Goal: Feedback & Contribution: Submit feedback/report problem

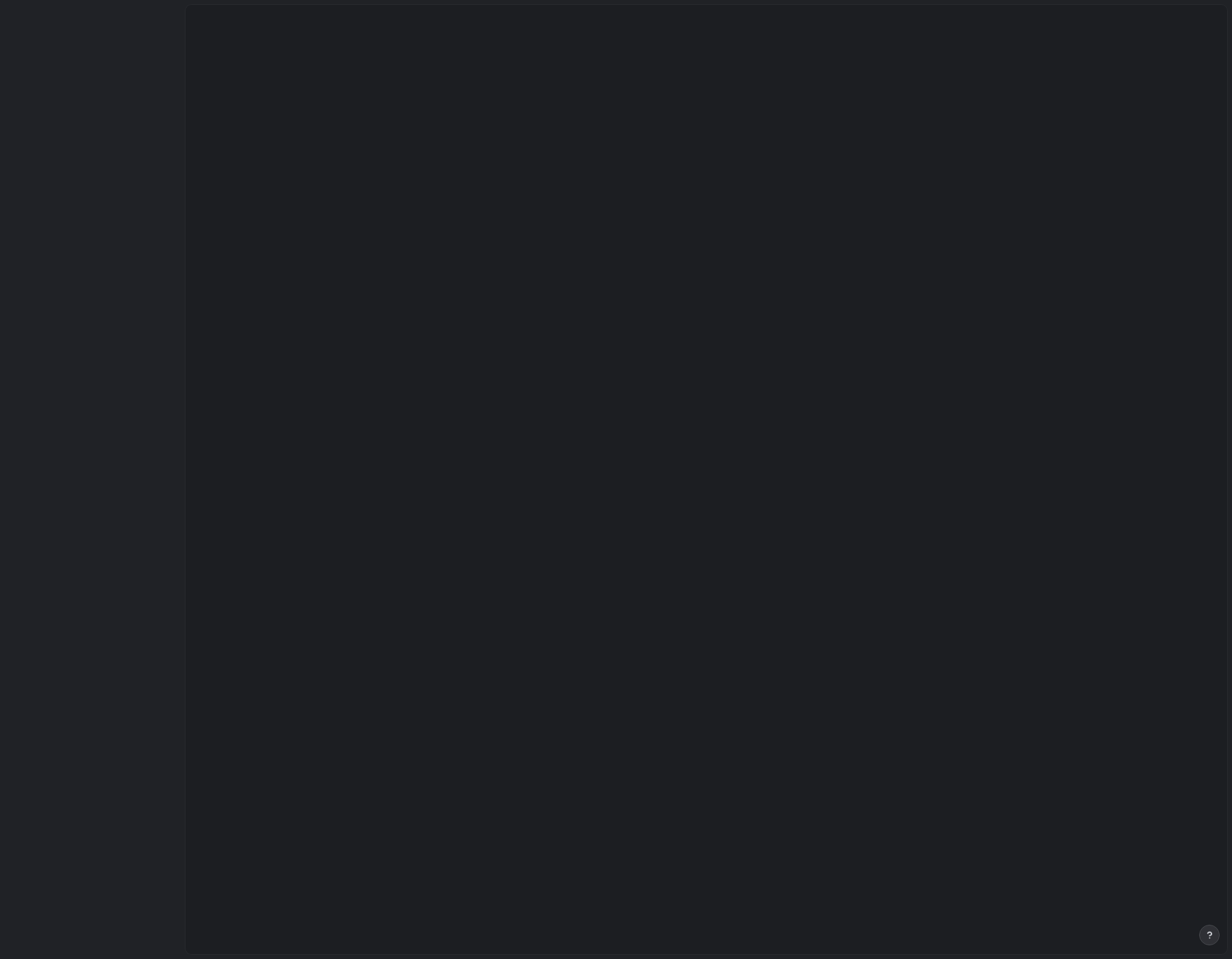
click at [625, 310] on main at bounding box center [706, 479] width 1043 height 950
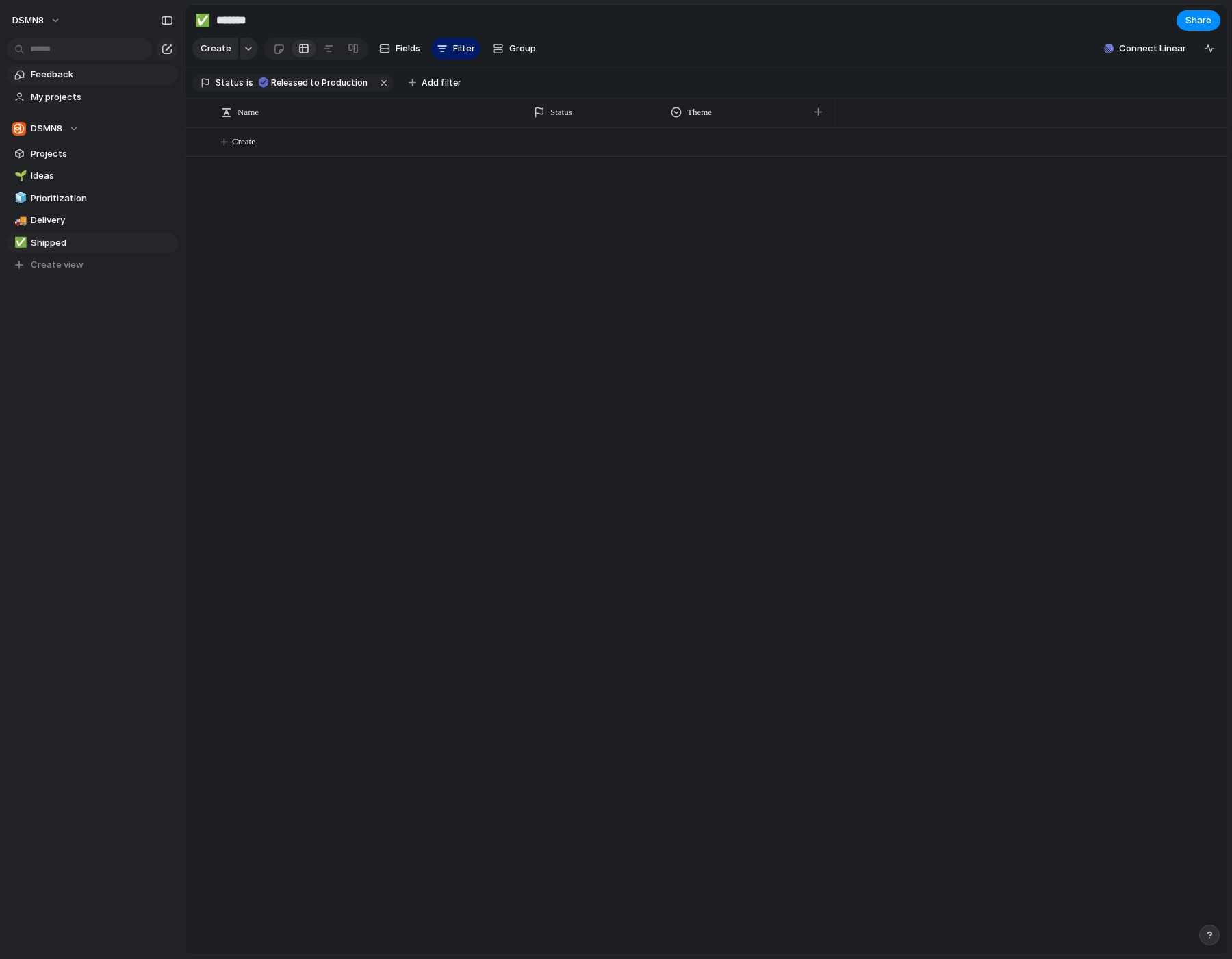
click at [60, 78] on span "Feedback" at bounding box center [102, 74] width 142 height 13
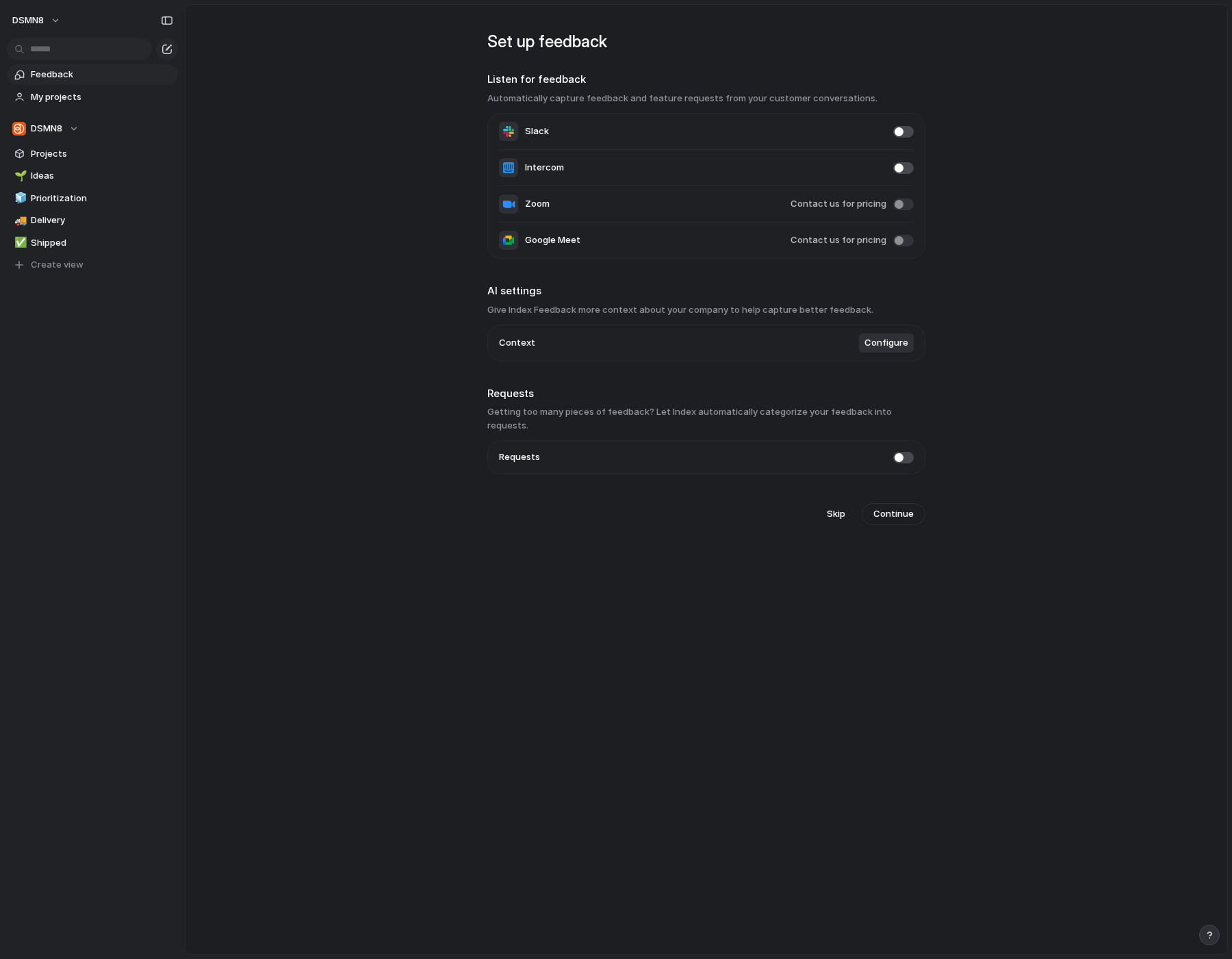
click at [895, 452] on span at bounding box center [903, 457] width 21 height 12
click at [887, 346] on span "Configure" at bounding box center [886, 342] width 44 height 13
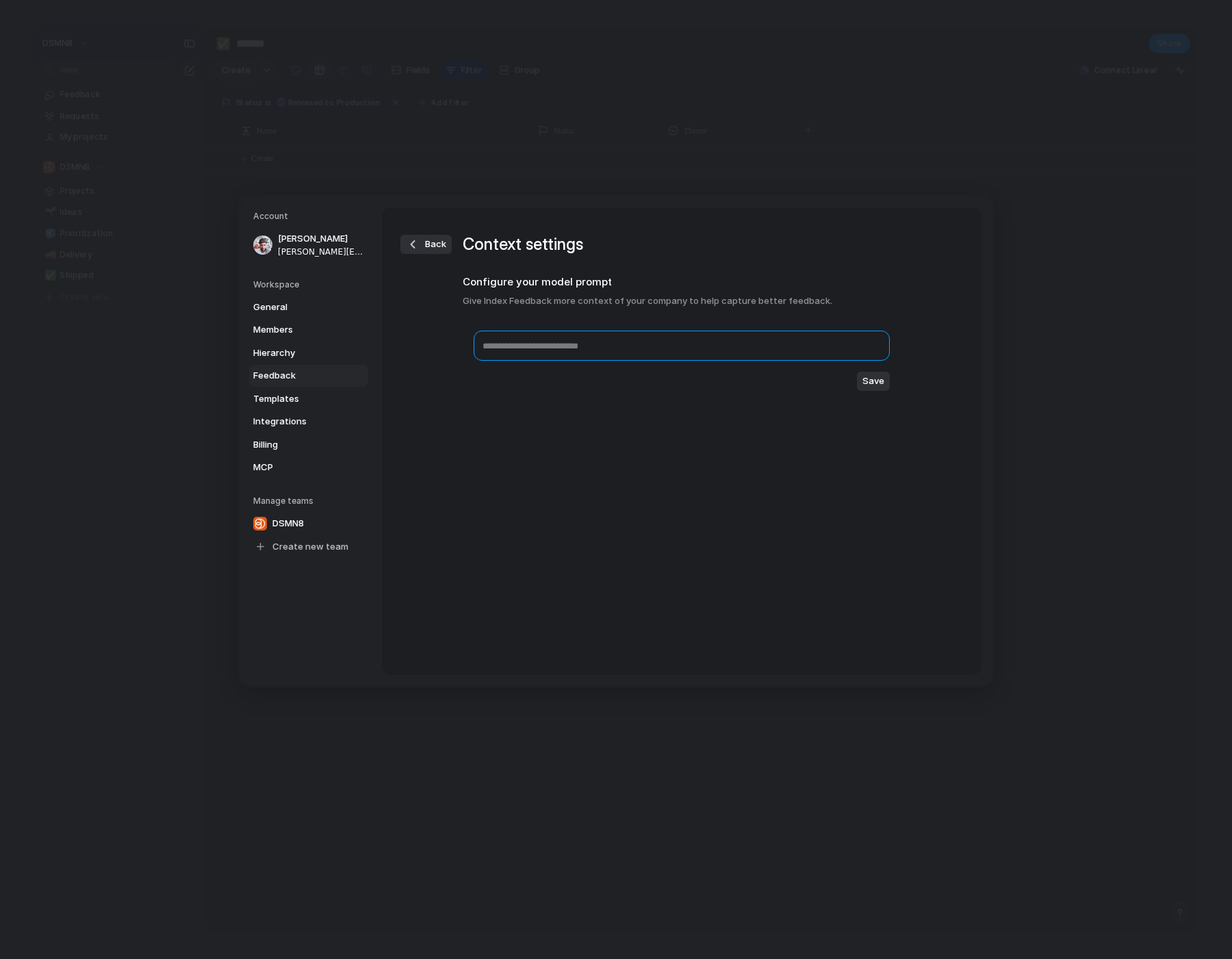
click at [618, 355] on textarea at bounding box center [682, 345] width 416 height 30
click at [647, 414] on div "Back Context settings Configure your model prompt Give Index Feedback more cont…" at bounding box center [682, 329] width 438 height 244
click at [432, 249] on span "Back" at bounding box center [435, 244] width 21 height 13
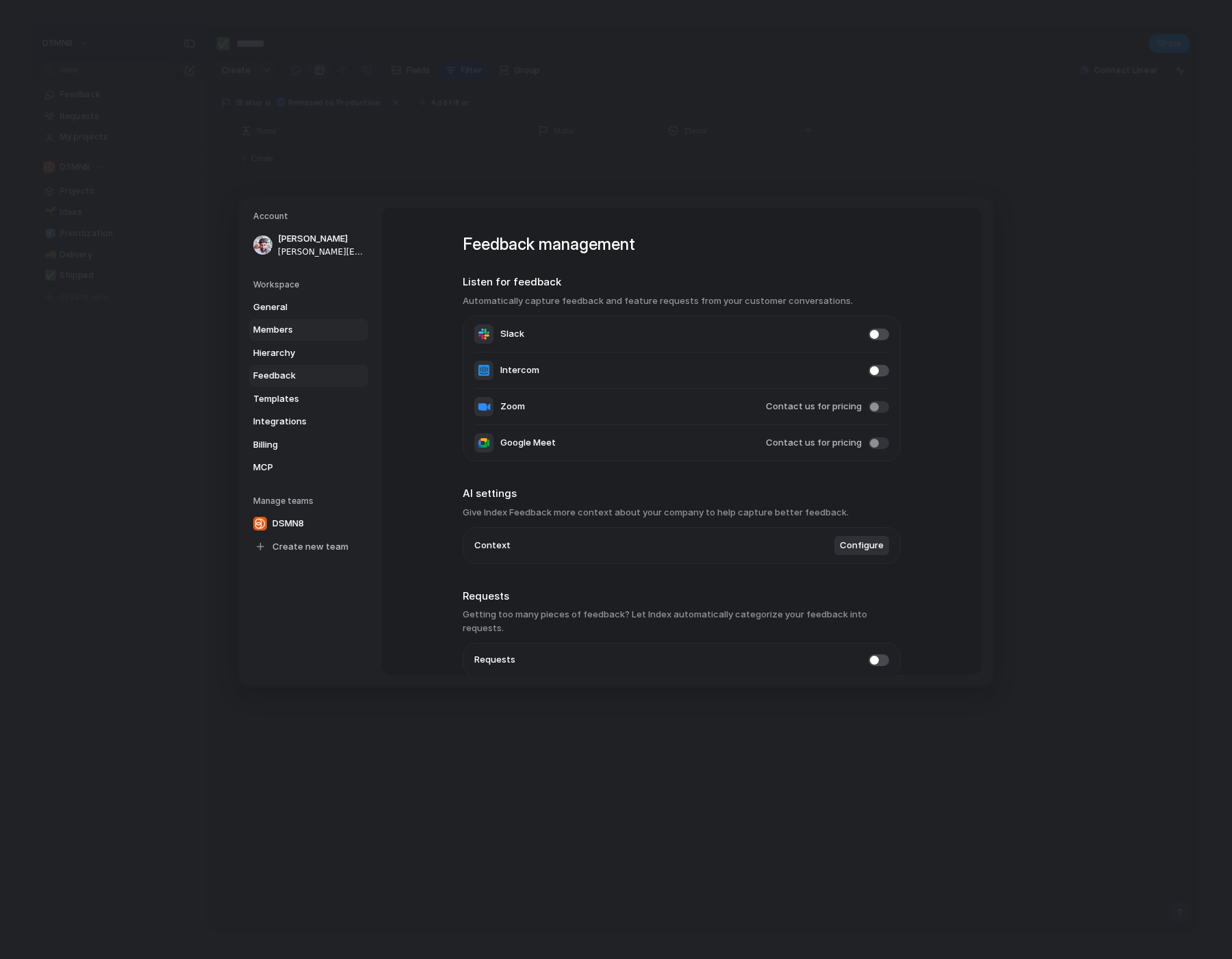
click at [283, 337] on link "Members" at bounding box center [309, 330] width 119 height 22
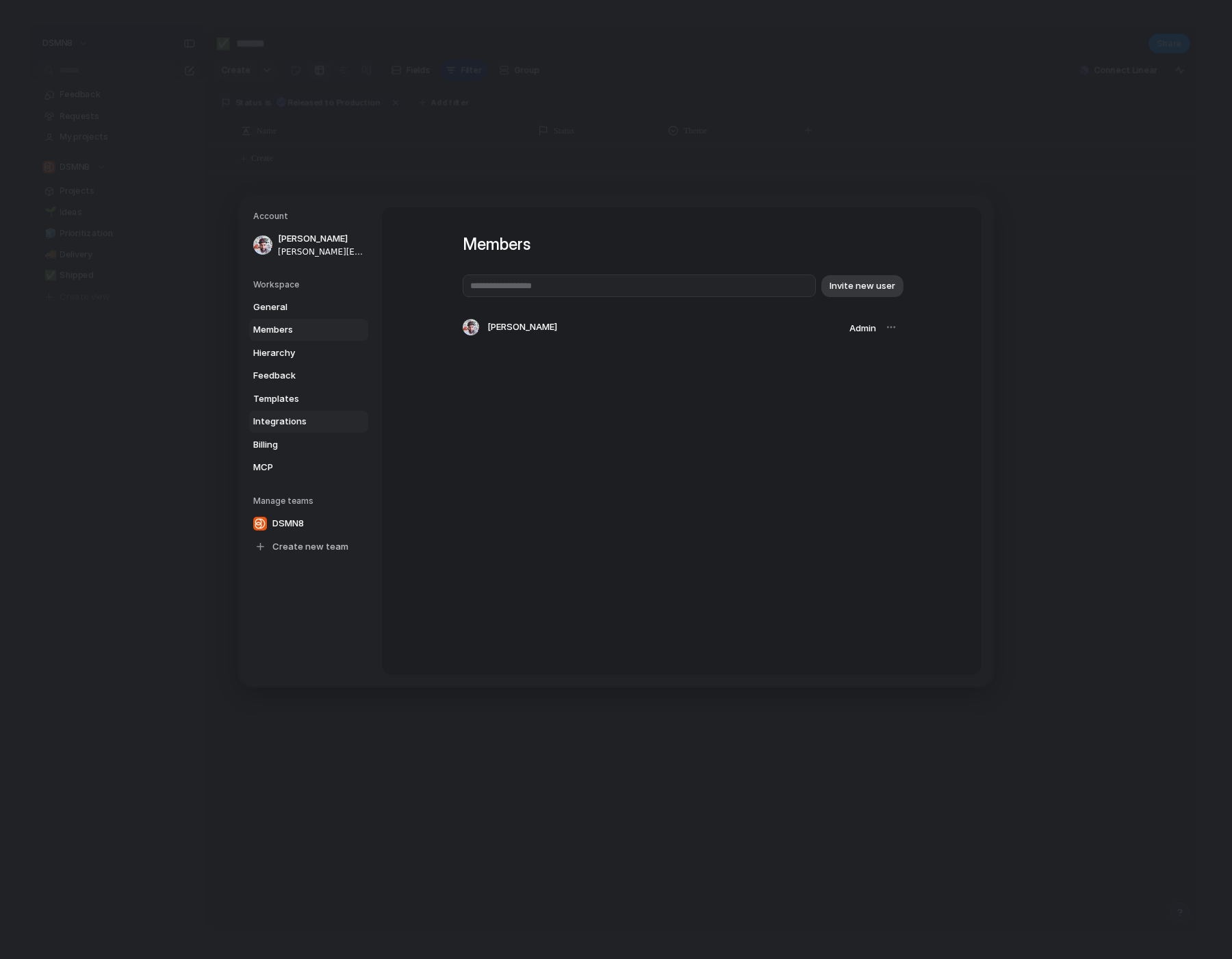
click at [302, 414] on span "Integrations" at bounding box center [297, 421] width 87 height 13
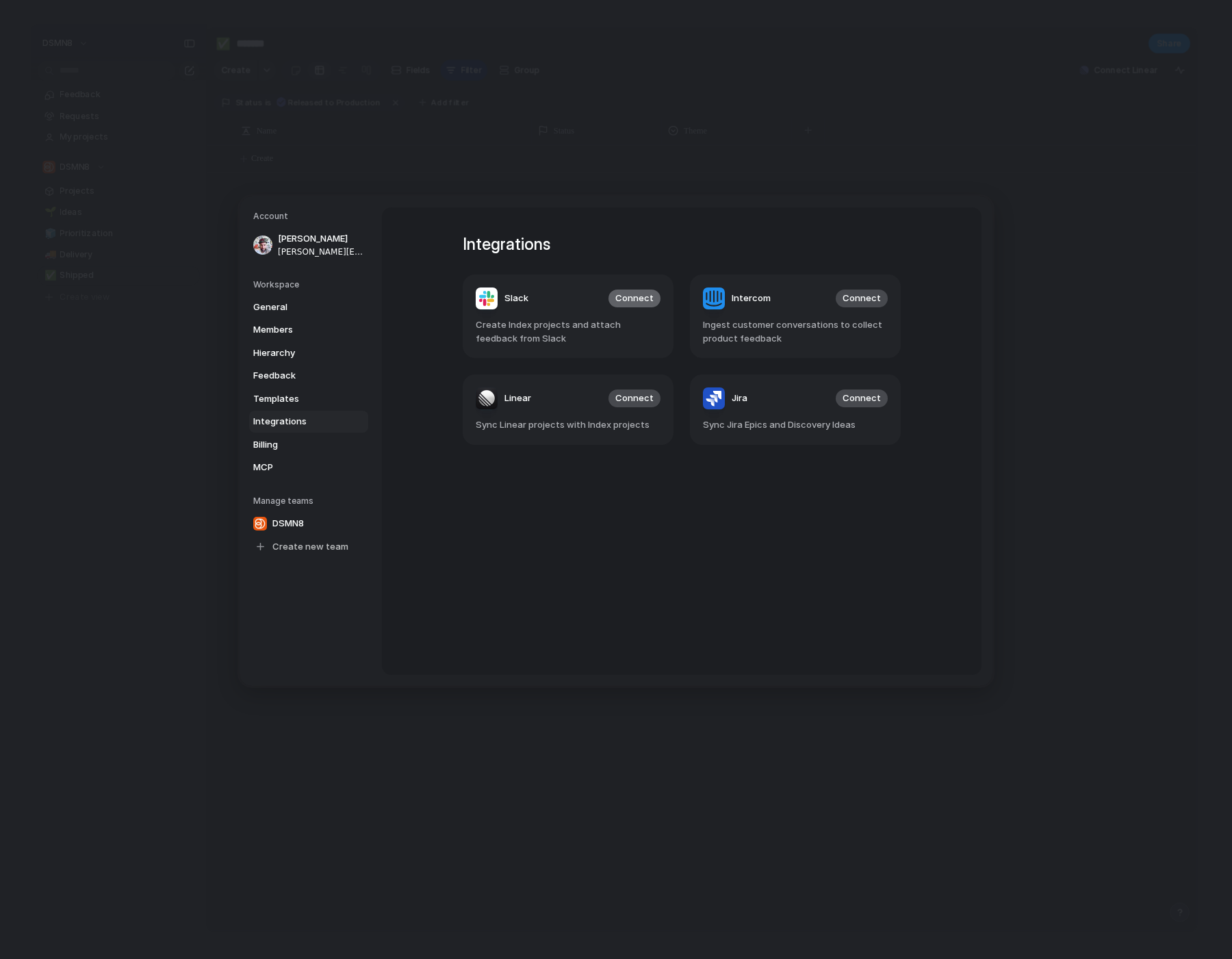
click at [641, 298] on span "Connect" at bounding box center [634, 298] width 38 height 13
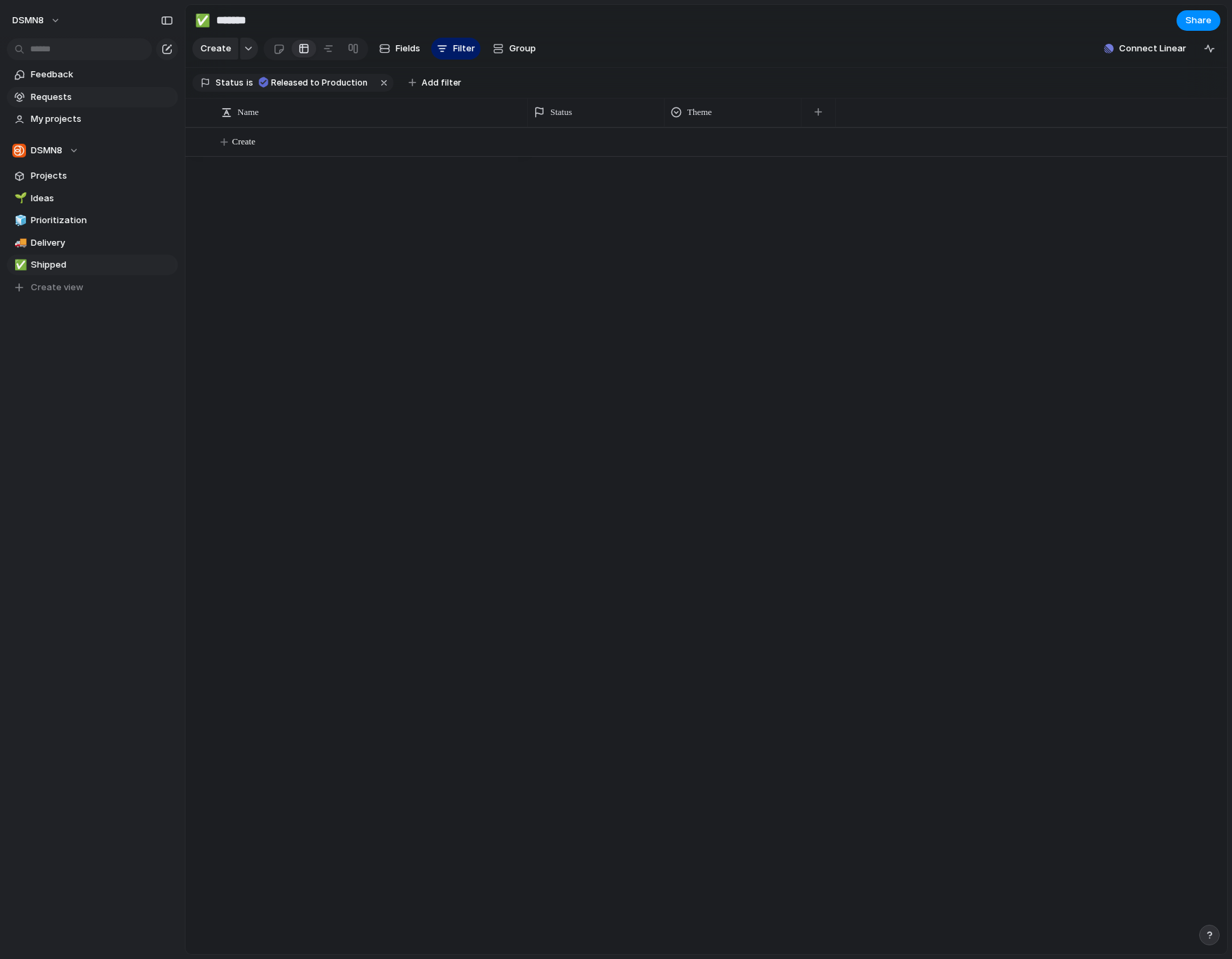
click at [76, 101] on span "Requests" at bounding box center [102, 97] width 142 height 13
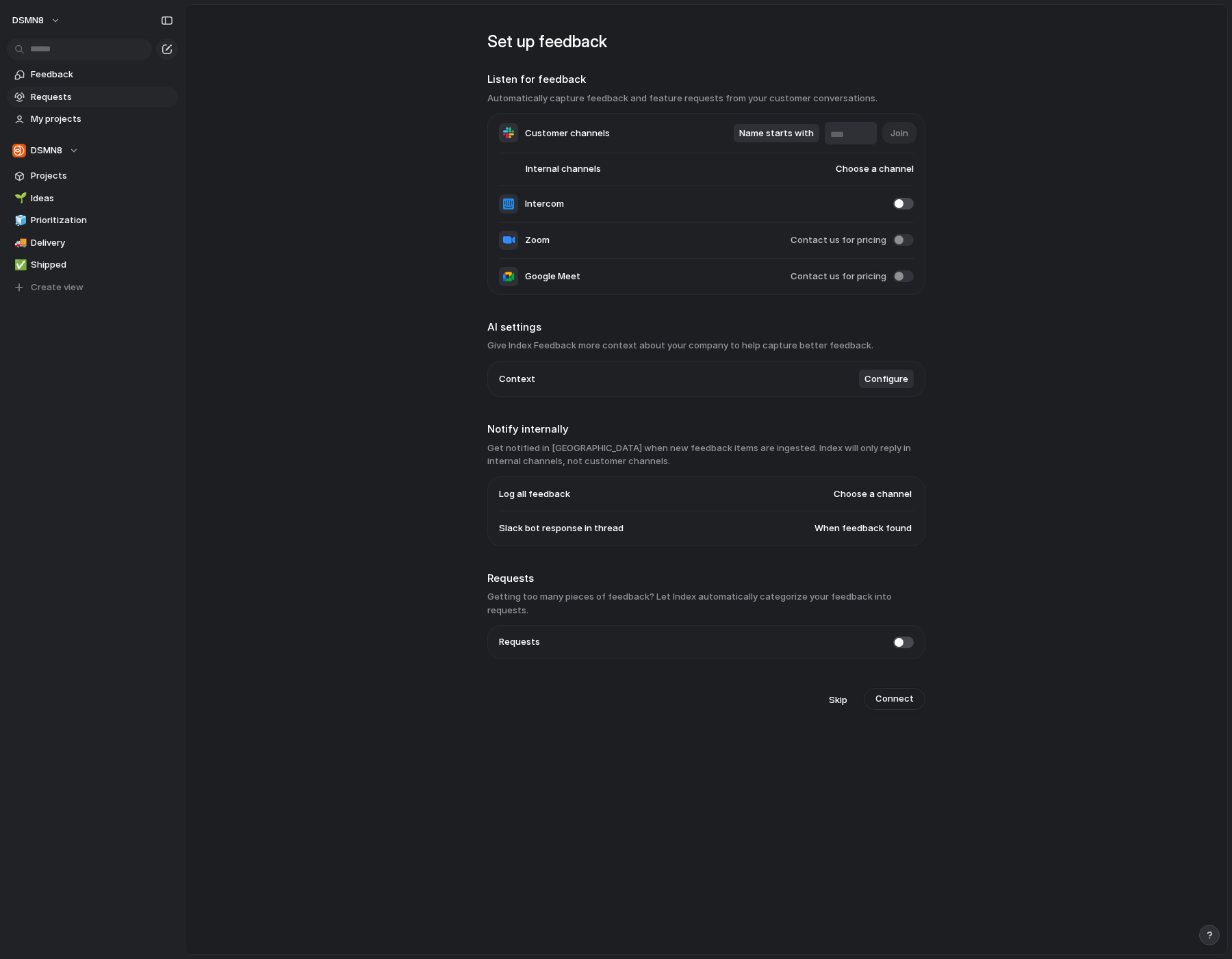
click at [860, 170] on span "Choose a channel" at bounding box center [861, 168] width 105 height 13
type input "*"
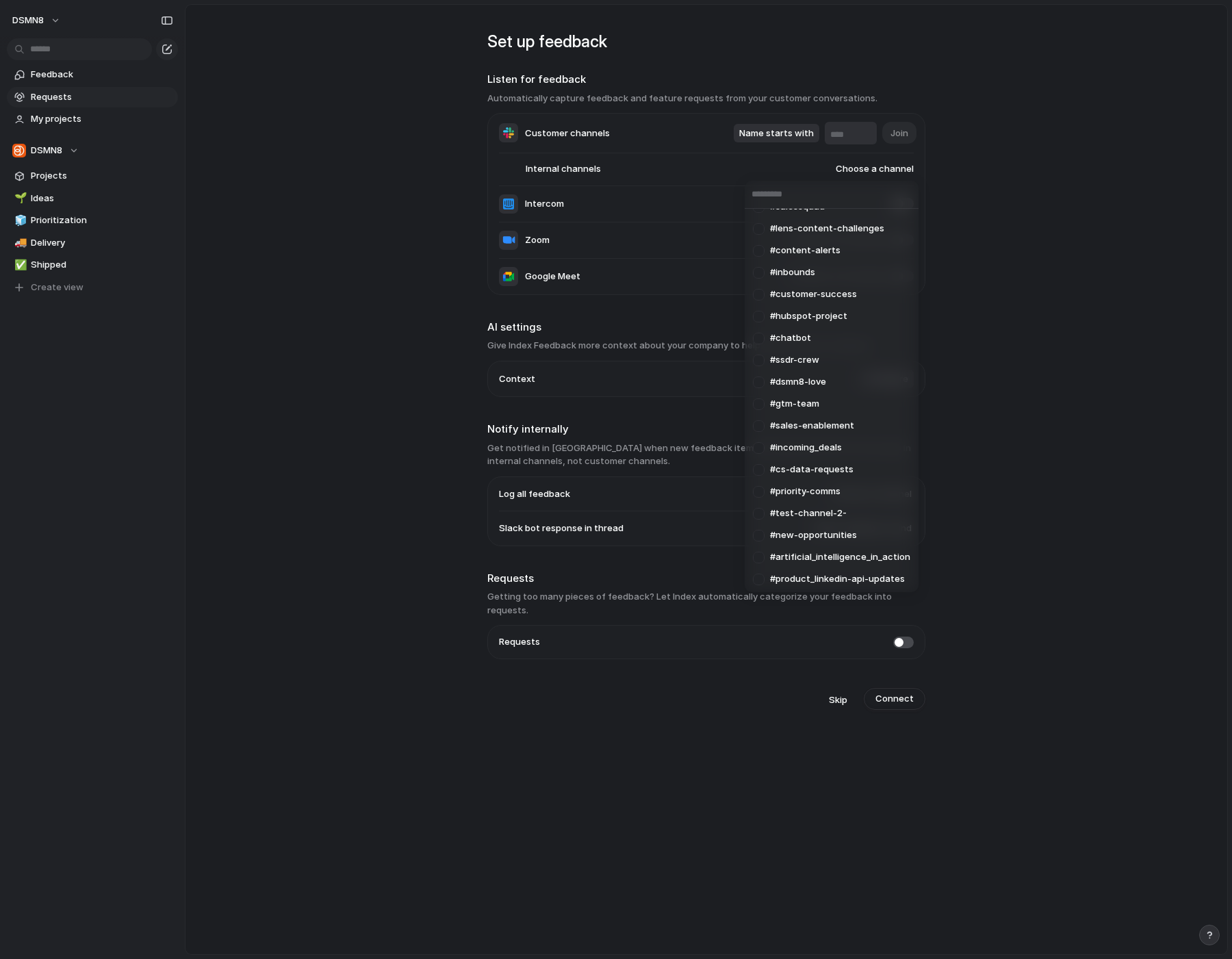
scroll to position [215, 0]
click at [1035, 330] on div "#general #d8-web #develop #alerts-cheats #outbound #hubspot-emails #contentteam…" at bounding box center [616, 480] width 1232 height 959
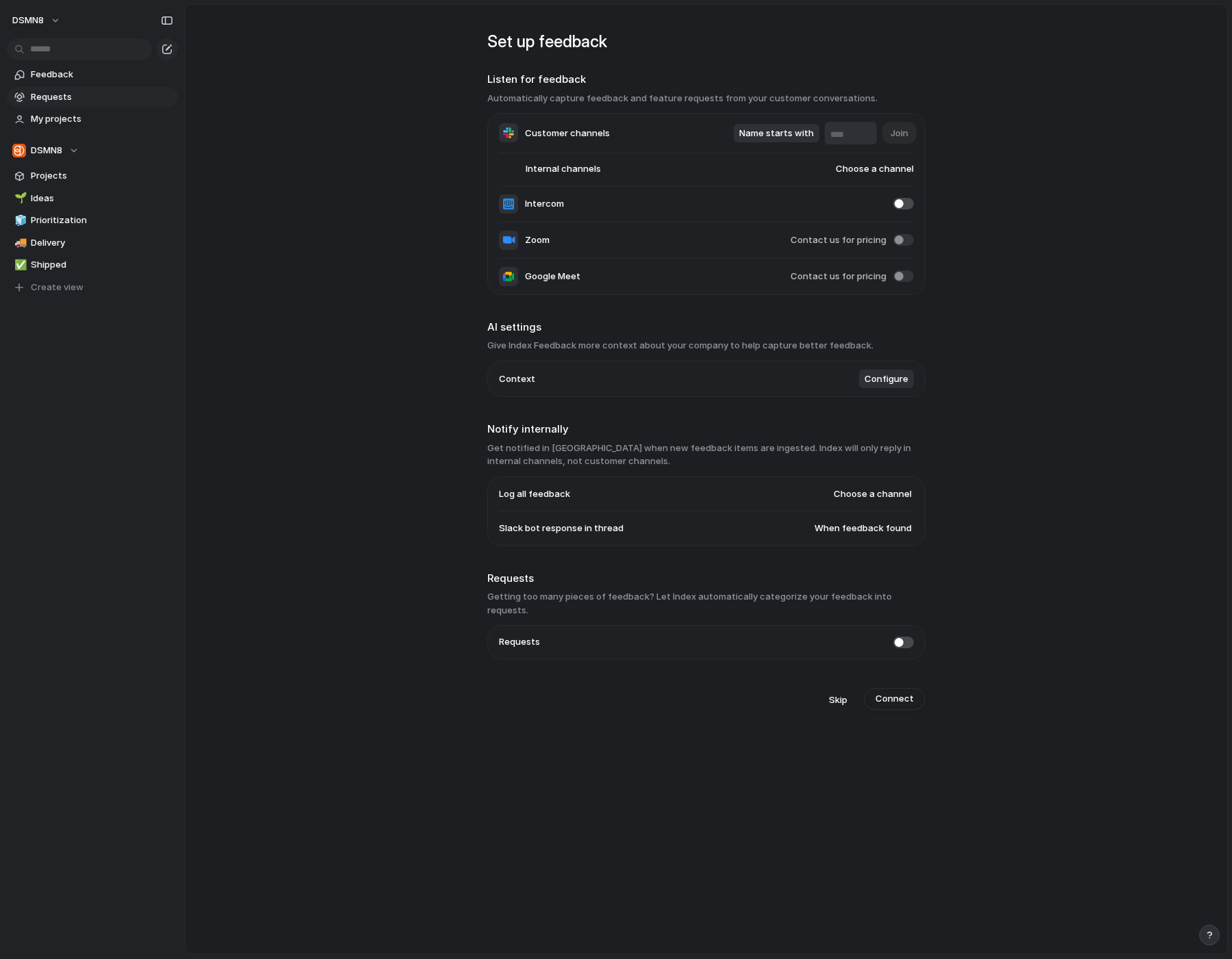
click at [838, 135] on input "text" at bounding box center [851, 134] width 41 height 13
click at [864, 171] on span "Choose a channel" at bounding box center [861, 168] width 105 height 13
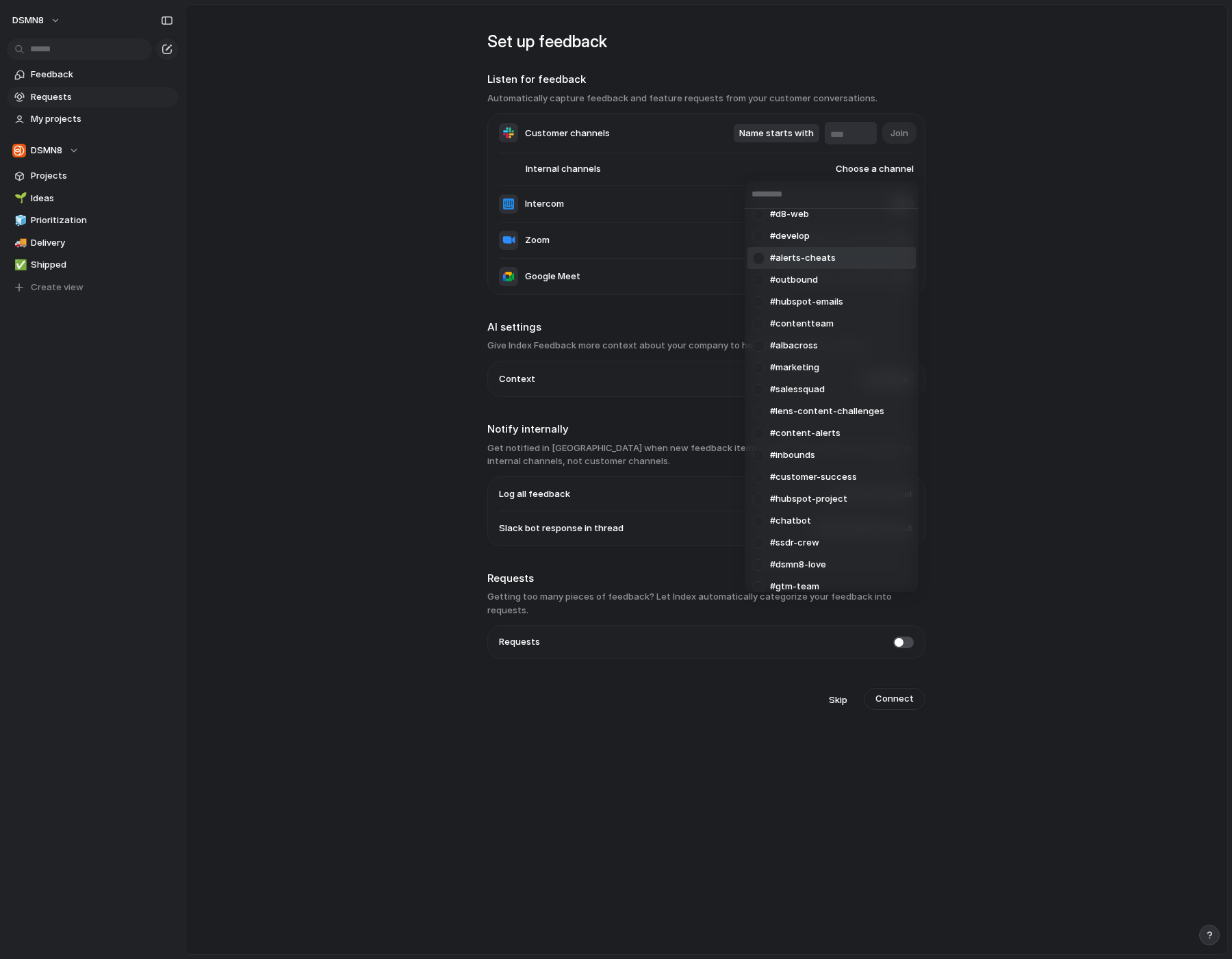
scroll to position [0, 0]
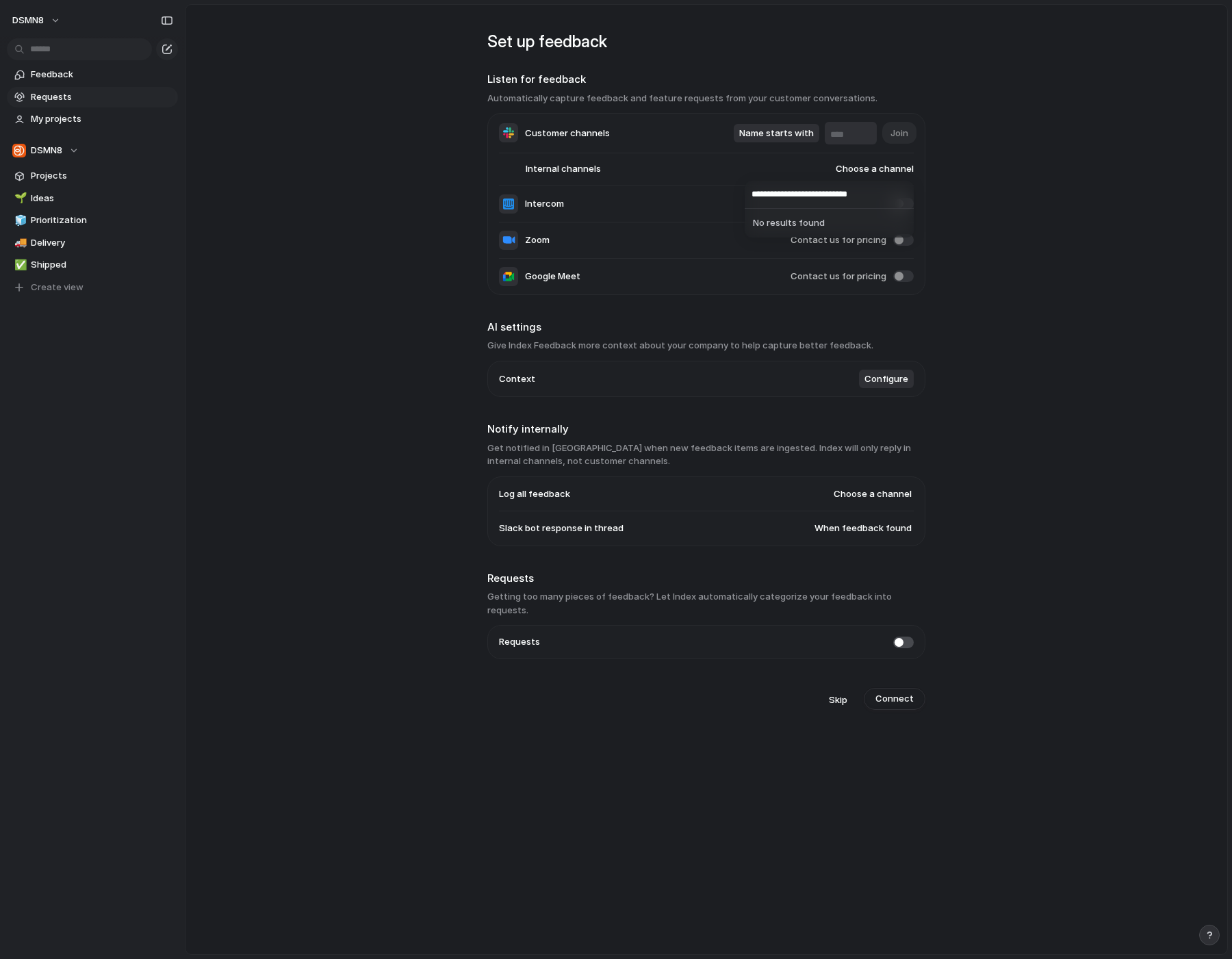
type input "**********"
click at [950, 319] on div "**********" at bounding box center [616, 480] width 1232 height 959
click at [902, 198] on span at bounding box center [903, 203] width 21 height 12
click at [66, 173] on span "Projects" at bounding box center [102, 175] width 142 height 13
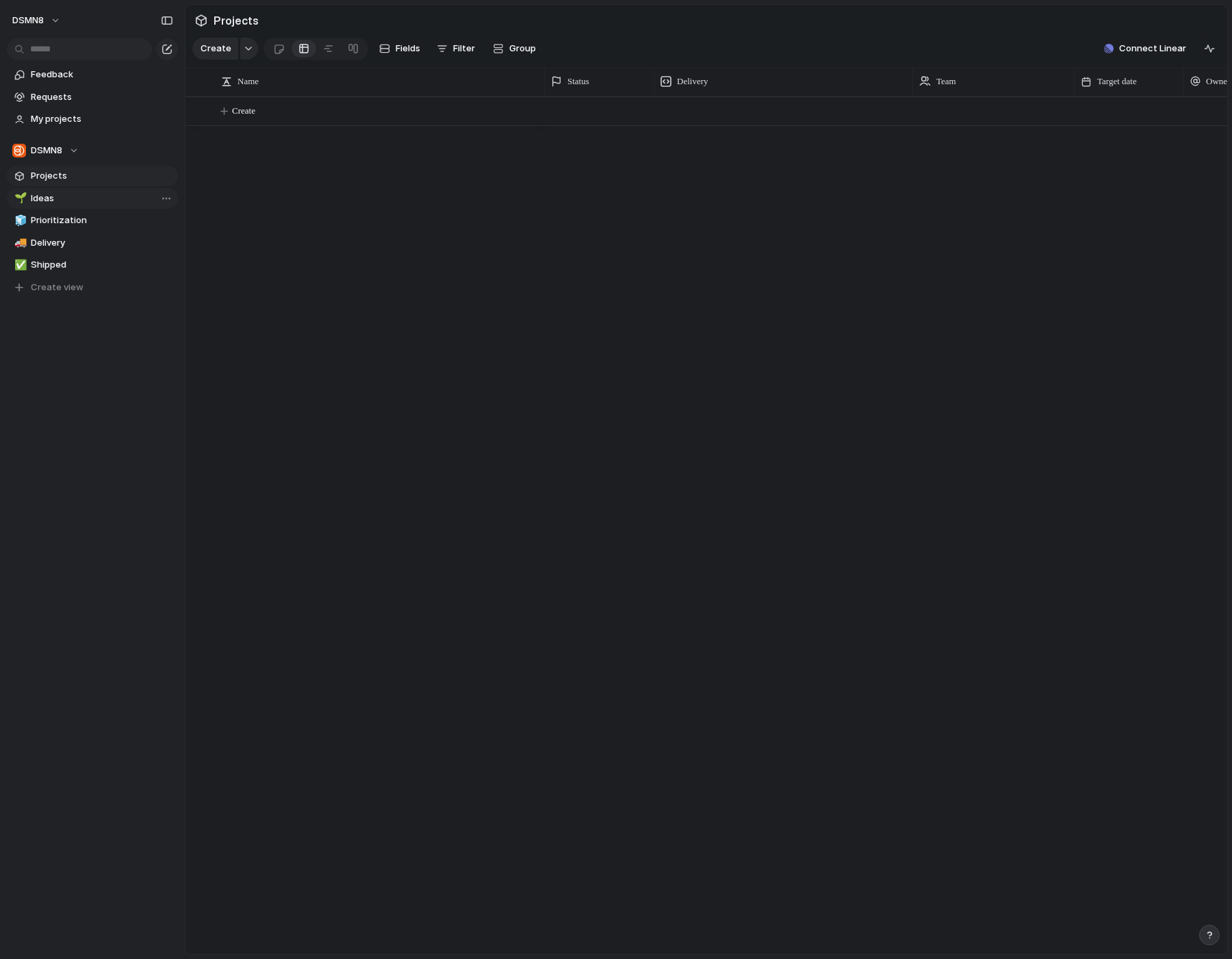
click at [63, 198] on span "Ideas" at bounding box center [102, 198] width 142 height 13
click at [65, 221] on span "Prioritization" at bounding box center [102, 220] width 142 height 13
click at [64, 241] on span "Delivery" at bounding box center [102, 242] width 142 height 13
click at [67, 267] on span "Shipped" at bounding box center [102, 264] width 142 height 13
type input "*******"
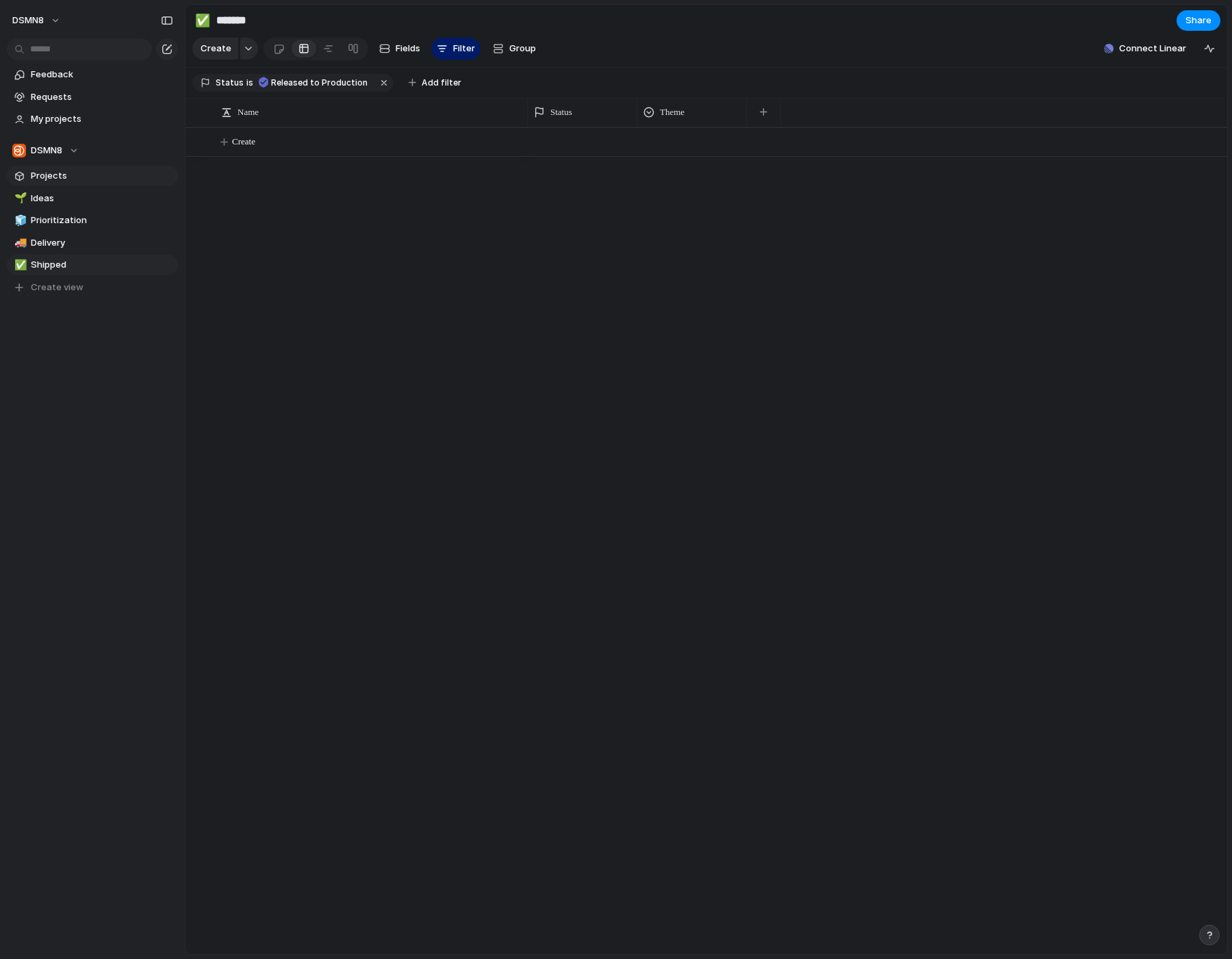
click at [60, 178] on span "Projects" at bounding box center [102, 175] width 142 height 13
click at [279, 110] on button "Create" at bounding box center [724, 110] width 1049 height 28
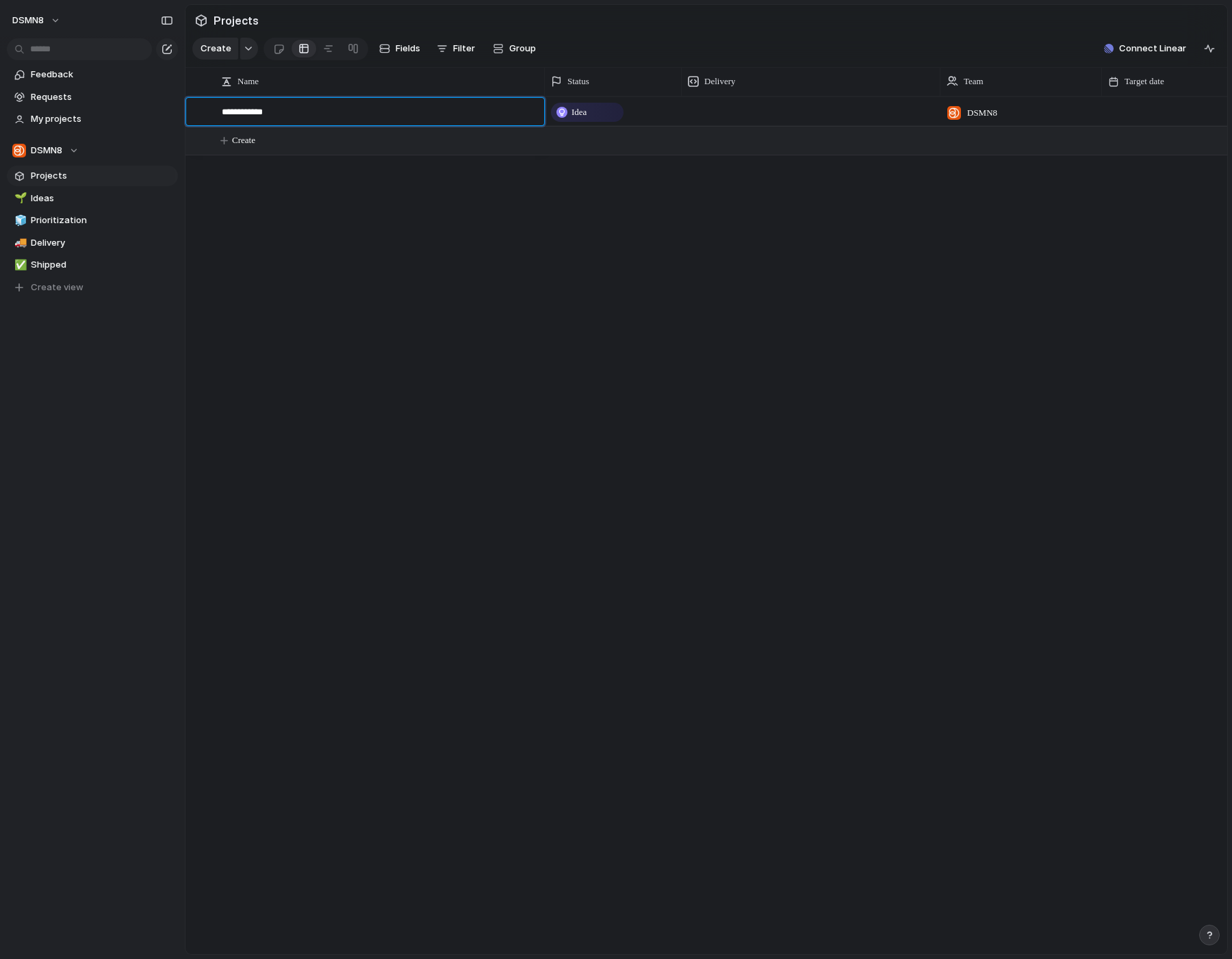
type textarea "**********"
click at [579, 116] on span "Idea" at bounding box center [579, 112] width 15 height 13
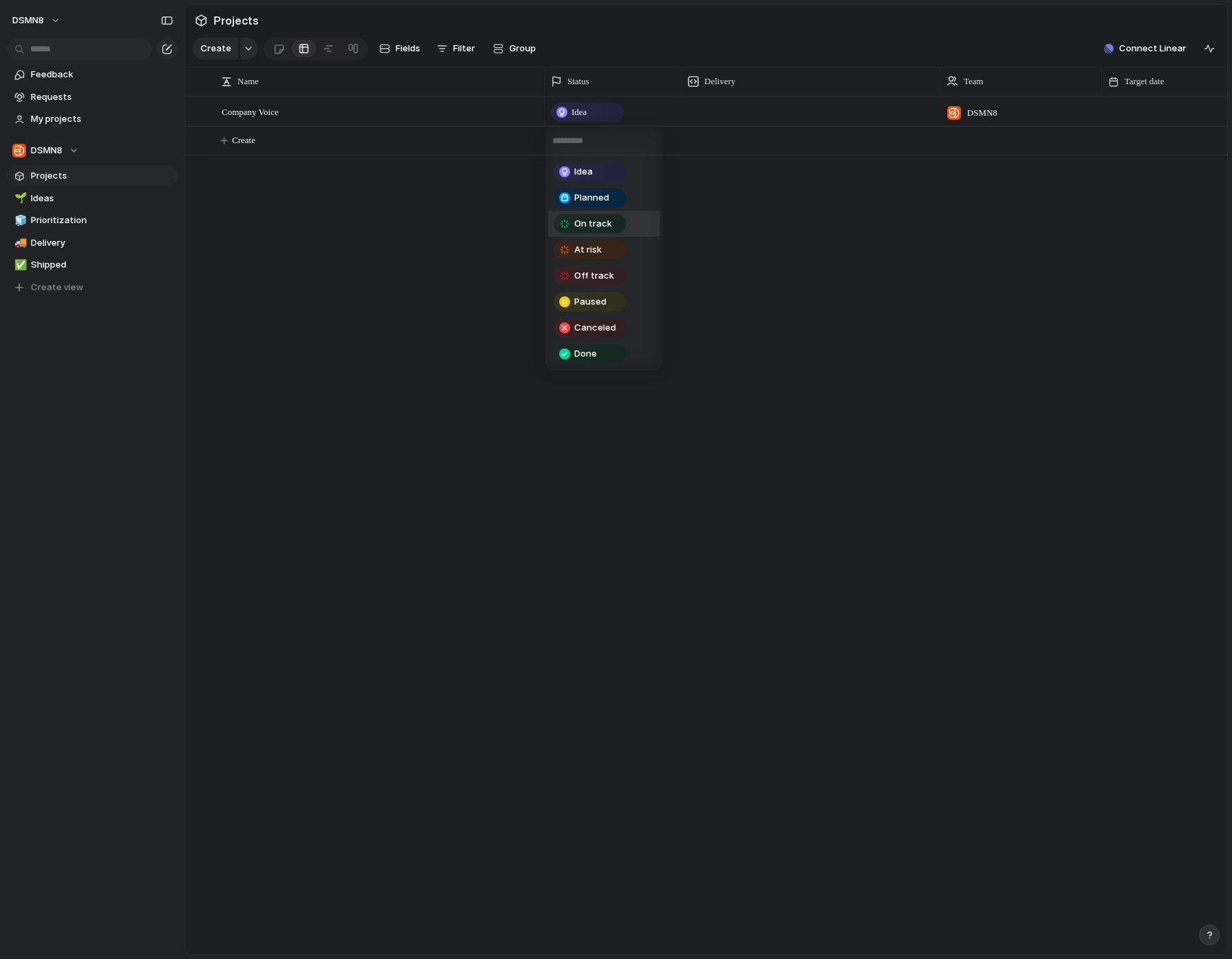
click at [610, 221] on div "On track" at bounding box center [590, 224] width 70 height 17
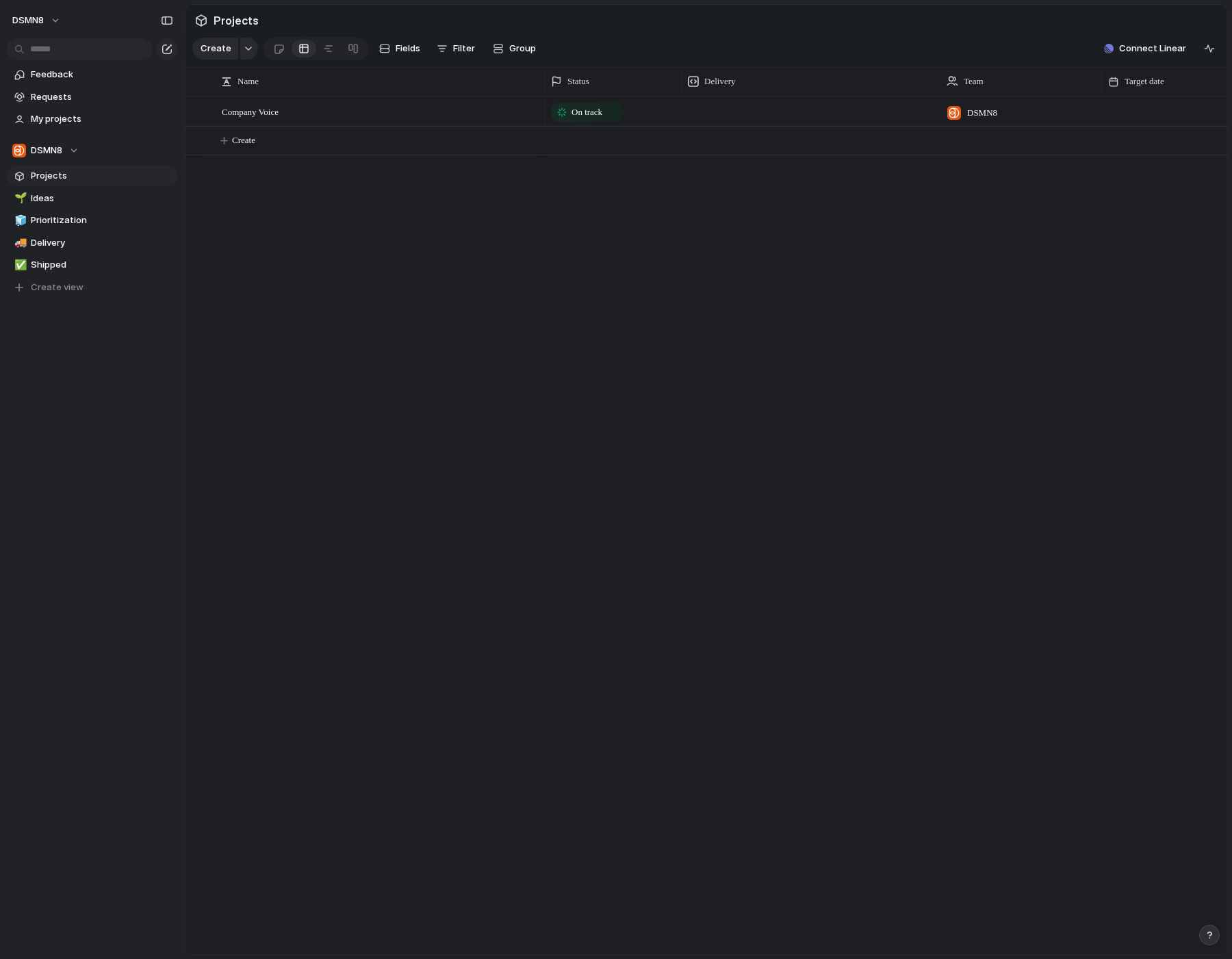
click at [726, 113] on div at bounding box center [811, 110] width 259 height 28
click at [702, 114] on div at bounding box center [811, 110] width 259 height 28
click at [315, 107] on div "Company Voice" at bounding box center [380, 111] width 318 height 28
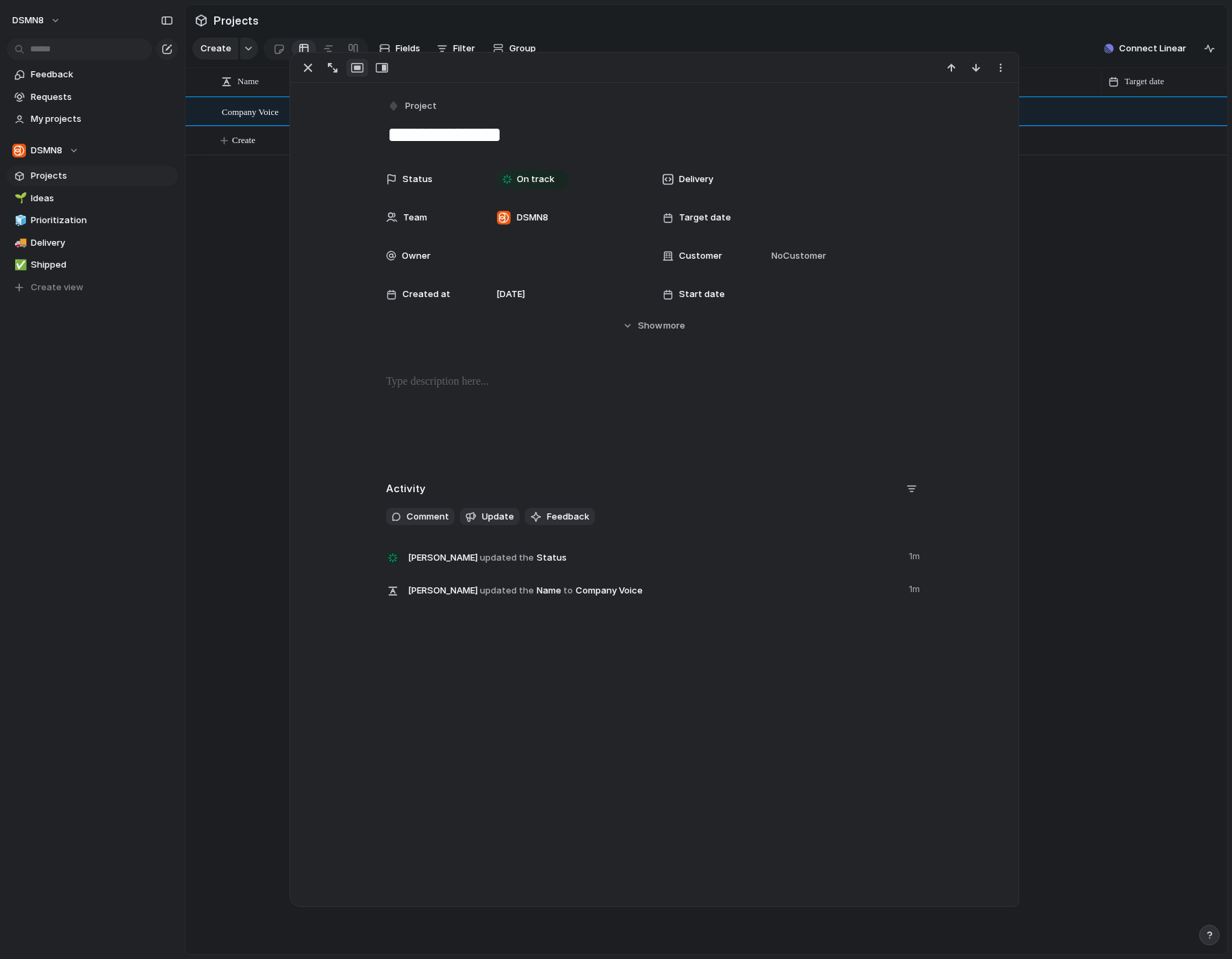
click at [699, 181] on span "Delivery" at bounding box center [695, 179] width 34 height 13
click at [671, 180] on div at bounding box center [668, 179] width 11 height 11
click at [695, 178] on span "Delivery" at bounding box center [695, 179] width 34 height 13
click at [692, 219] on span "Target date" at bounding box center [705, 218] width 52 height 13
click at [787, 179] on div at bounding box center [841, 179] width 149 height 15
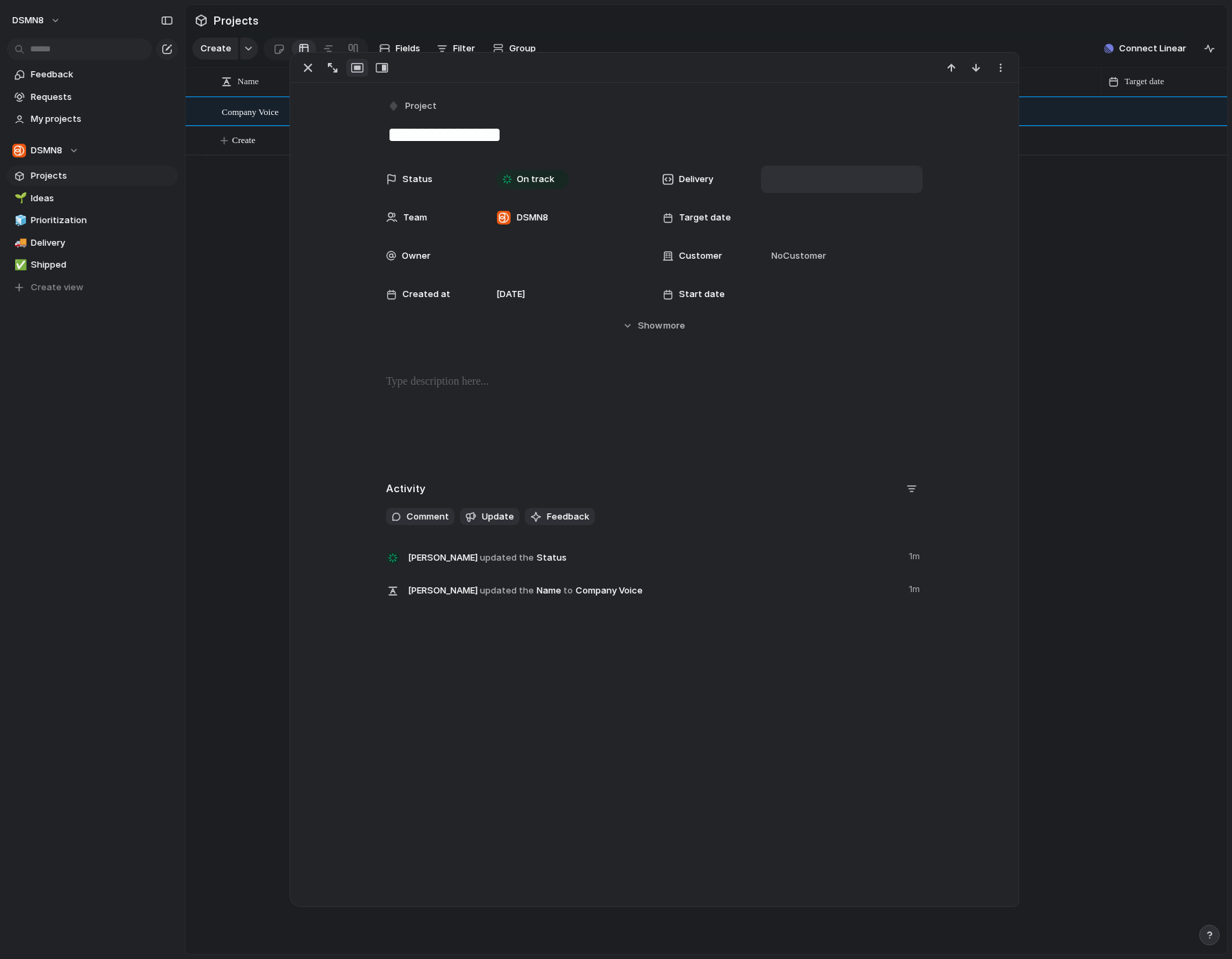
click at [777, 181] on div at bounding box center [841, 179] width 149 height 15
click at [798, 183] on div at bounding box center [841, 179] width 149 height 15
click at [793, 221] on div at bounding box center [841, 218] width 149 height 15
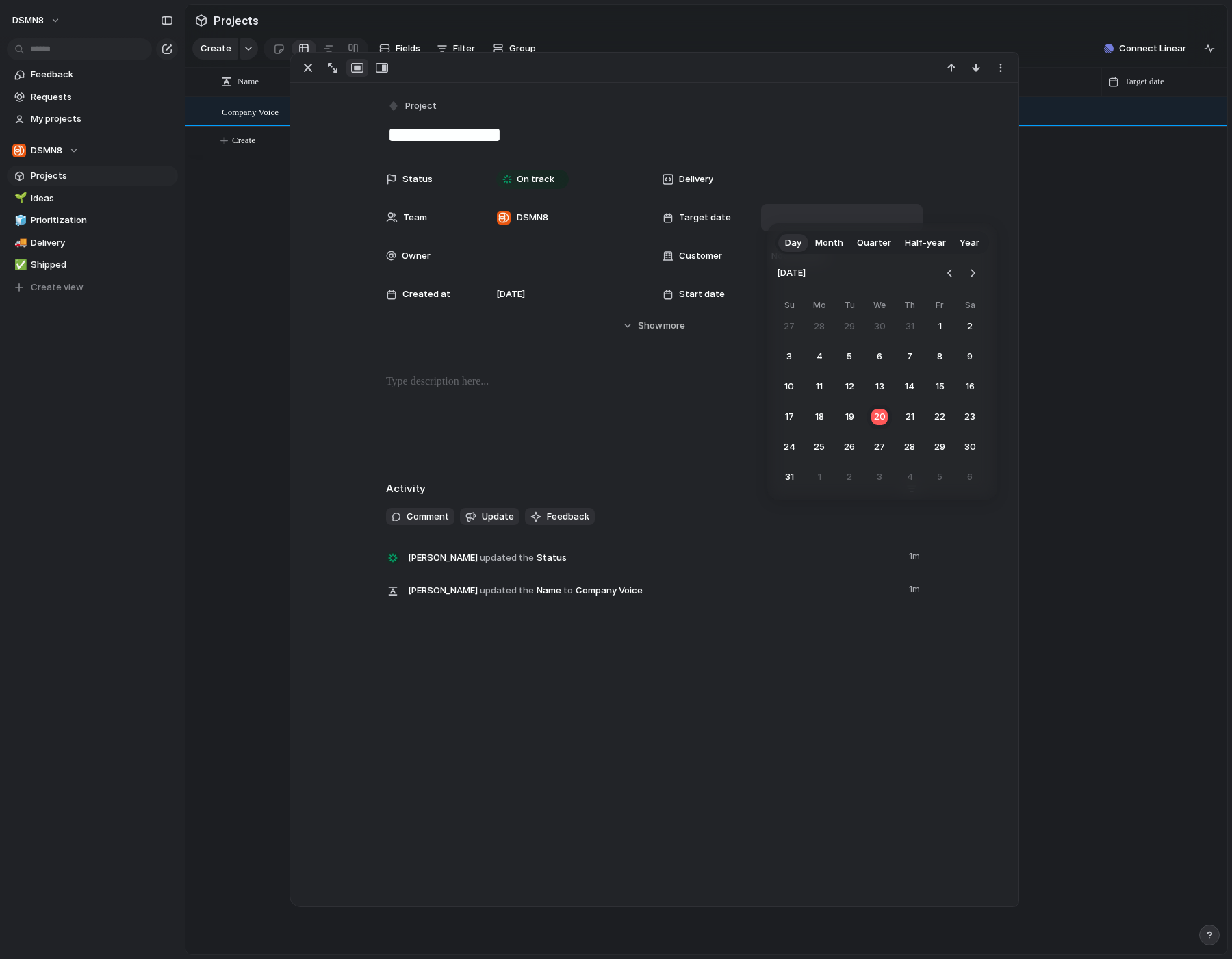
click at [864, 241] on span "Quarter" at bounding box center [873, 242] width 34 height 13
click at [841, 345] on button "Q3" at bounding box center [827, 339] width 104 height 34
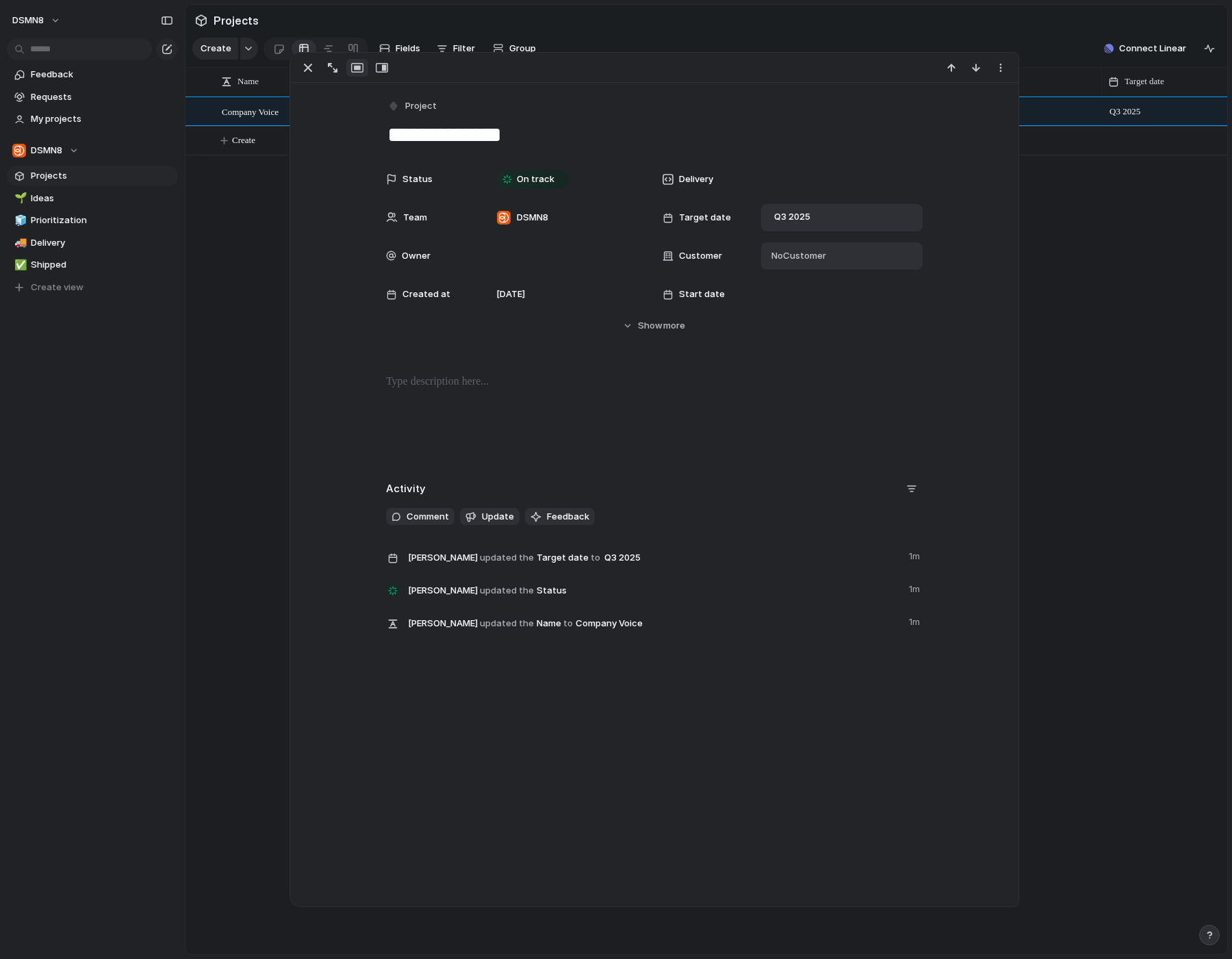
click at [781, 256] on span "No Customer" at bounding box center [796, 256] width 59 height 13
click at [764, 391] on div "Dsmn8" at bounding box center [616, 480] width 1232 height 959
click at [534, 256] on div at bounding box center [565, 256] width 149 height 15
click at [549, 306] on span "[PERSON_NAME]" at bounding box center [553, 303] width 70 height 13
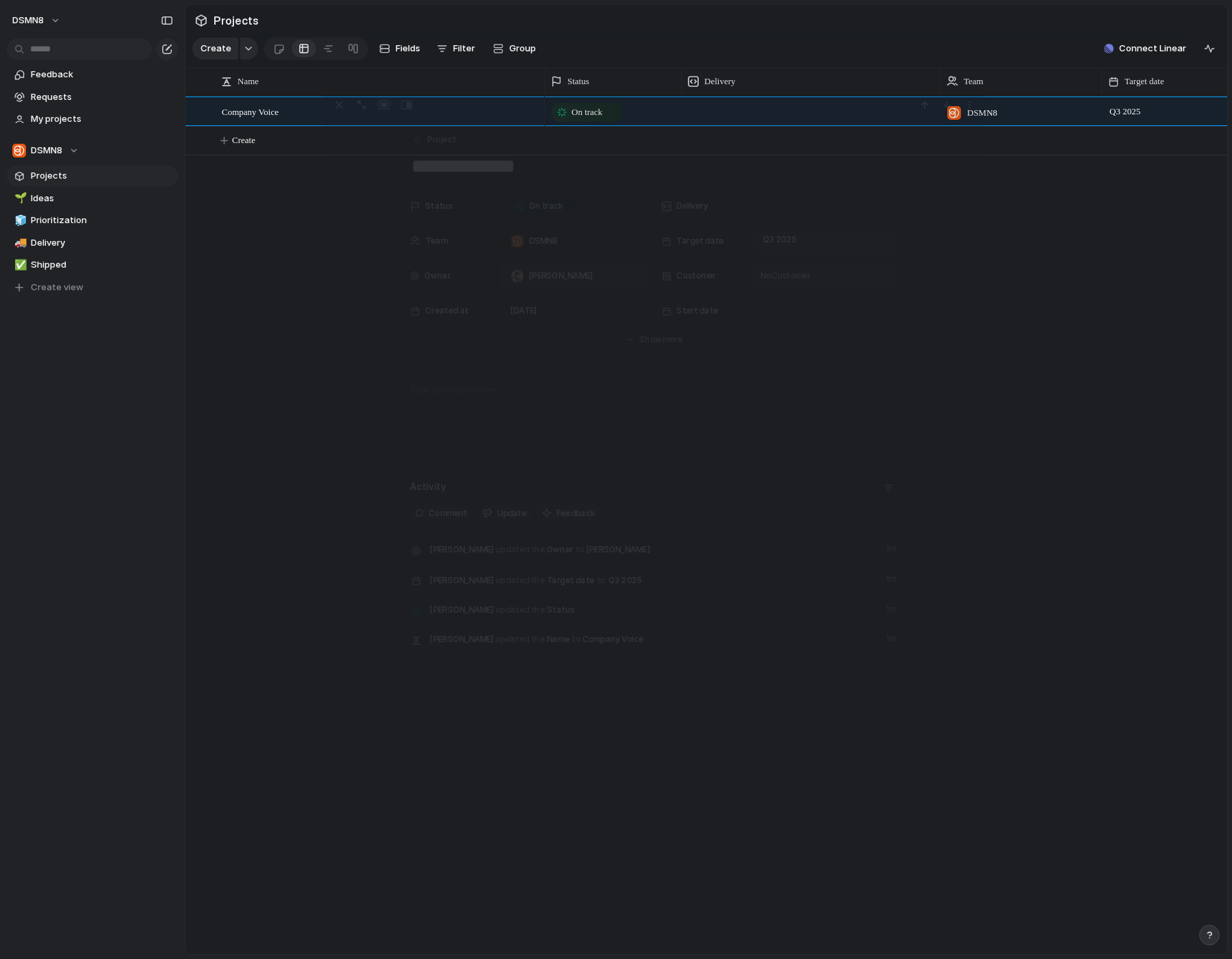
click at [250, 481] on div "Company Voice On track DSMN8 Q3 2025 [PERSON_NAME] Create" at bounding box center [706, 526] width 1041 height 857
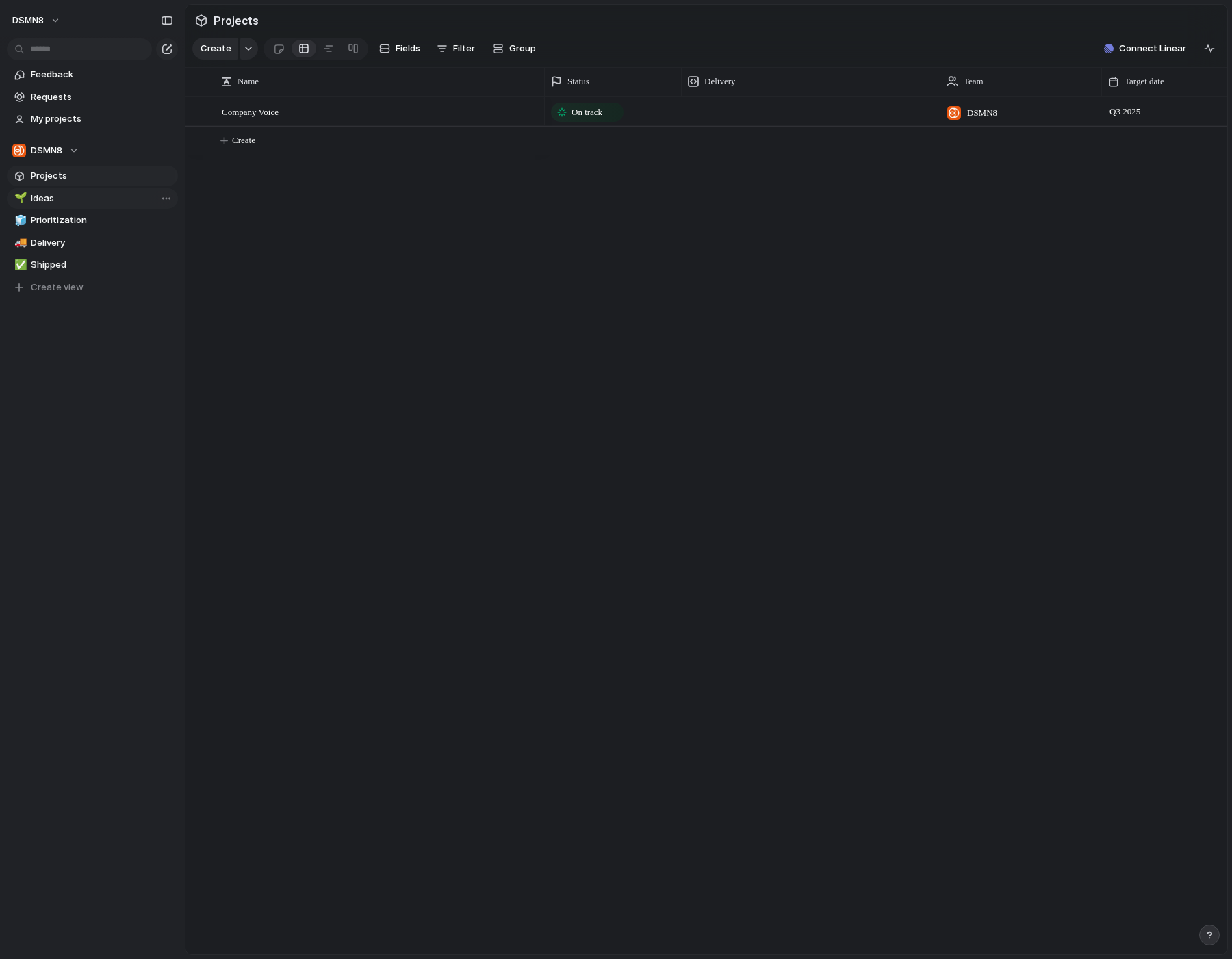
click at [50, 204] on span "Ideas" at bounding box center [102, 198] width 142 height 13
click at [50, 181] on span "Projects" at bounding box center [102, 175] width 142 height 13
click at [52, 197] on span "Ideas" at bounding box center [102, 198] width 142 height 13
click at [573, 111] on div at bounding box center [572, 113] width 7 height 7
click at [639, 111] on div at bounding box center [634, 113] width 13 height 13
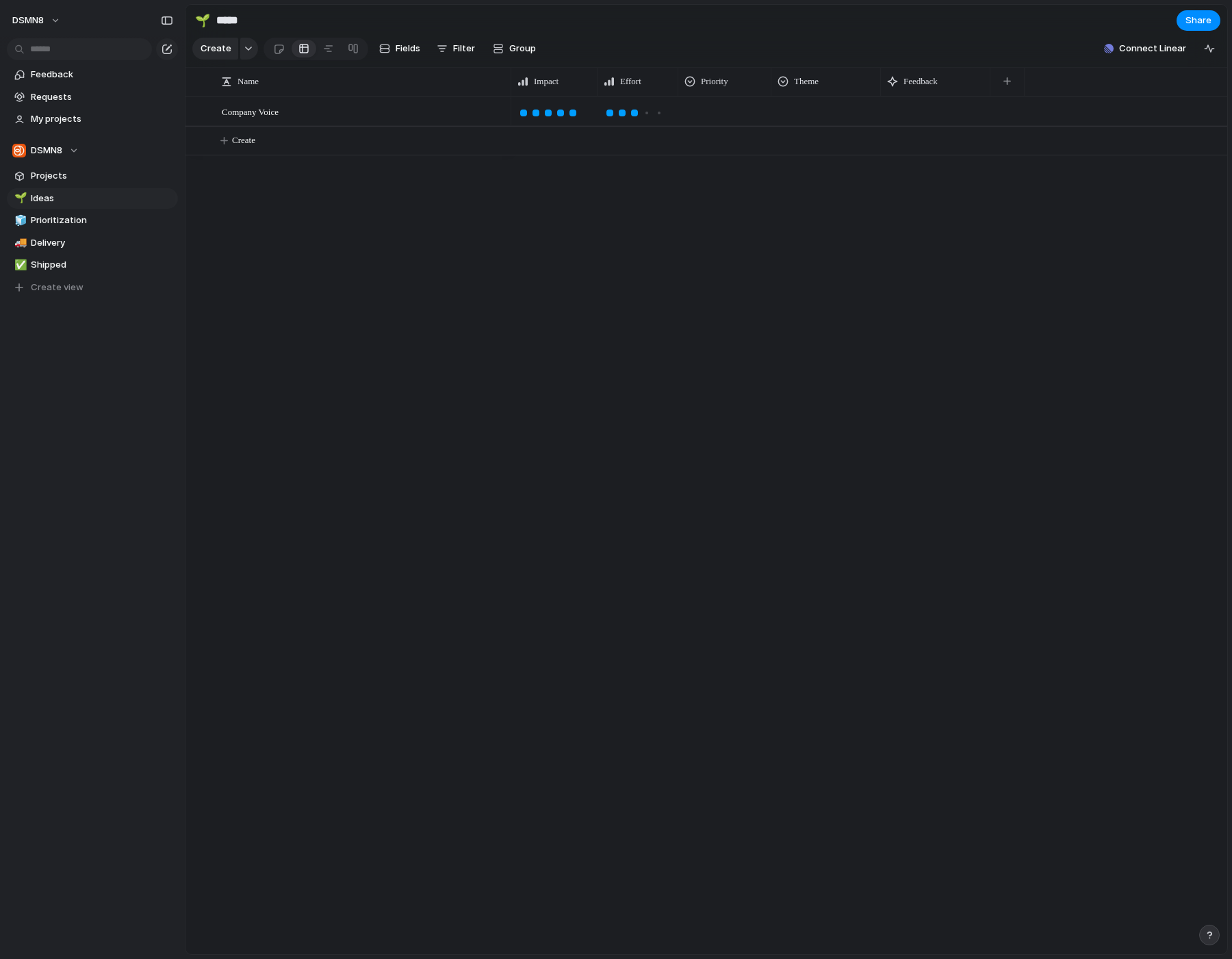
click at [714, 104] on div at bounding box center [725, 109] width 92 height 22
click at [726, 183] on li "High" at bounding box center [737, 192] width 112 height 23
click at [820, 106] on div at bounding box center [826, 109] width 108 height 22
type input "**"
type input "**********"
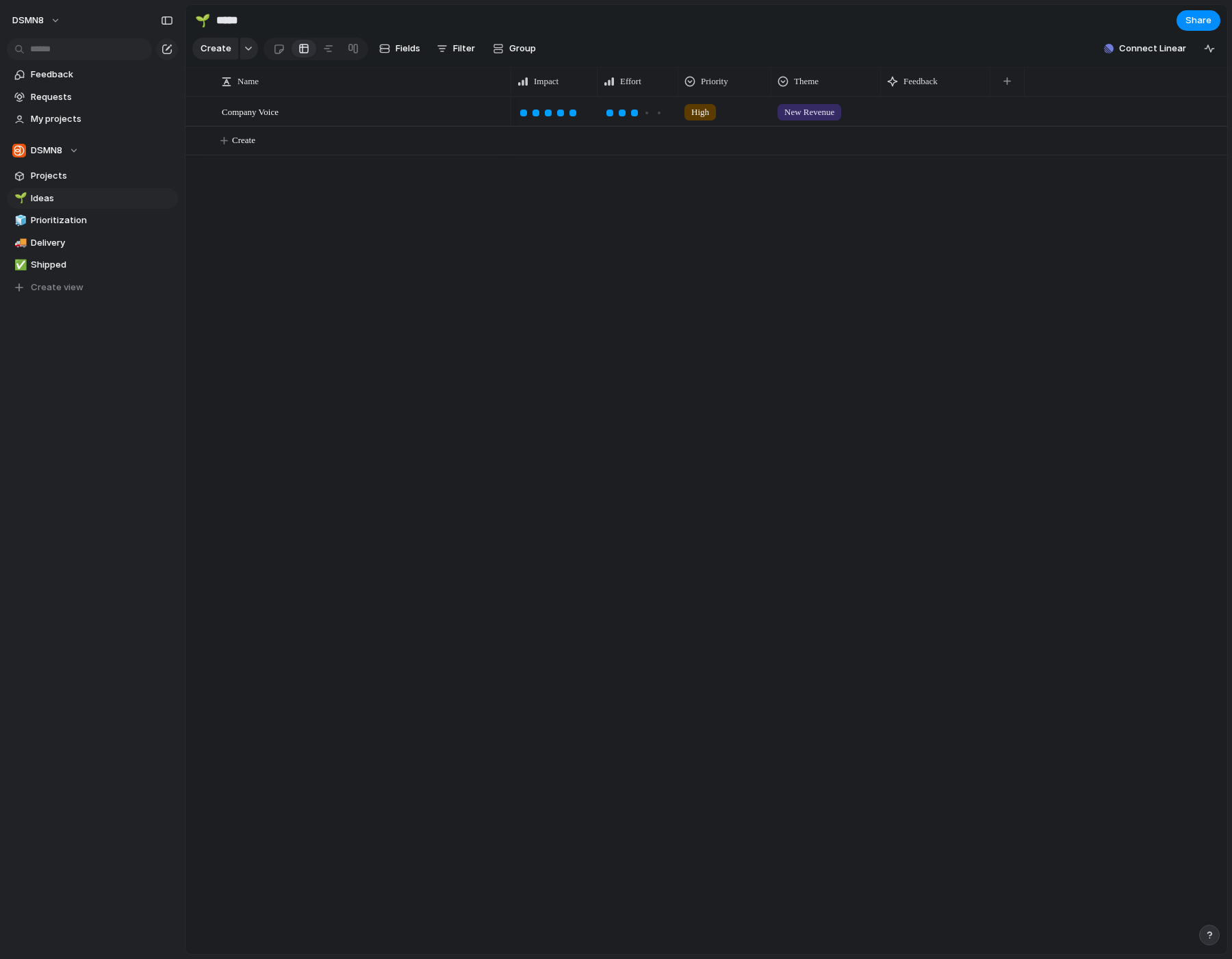
click at [864, 115] on div "New Revenue" at bounding box center [826, 109] width 108 height 22
type input "*********"
click at [820, 171] on span "Add 'Retention'" at bounding box center [827, 168] width 69 height 13
drag, startPoint x: 880, startPoint y: 85, endPoint x: 926, endPoint y: 90, distance: 46.3
click at [926, 90] on div at bounding box center [927, 81] width 7 height 29
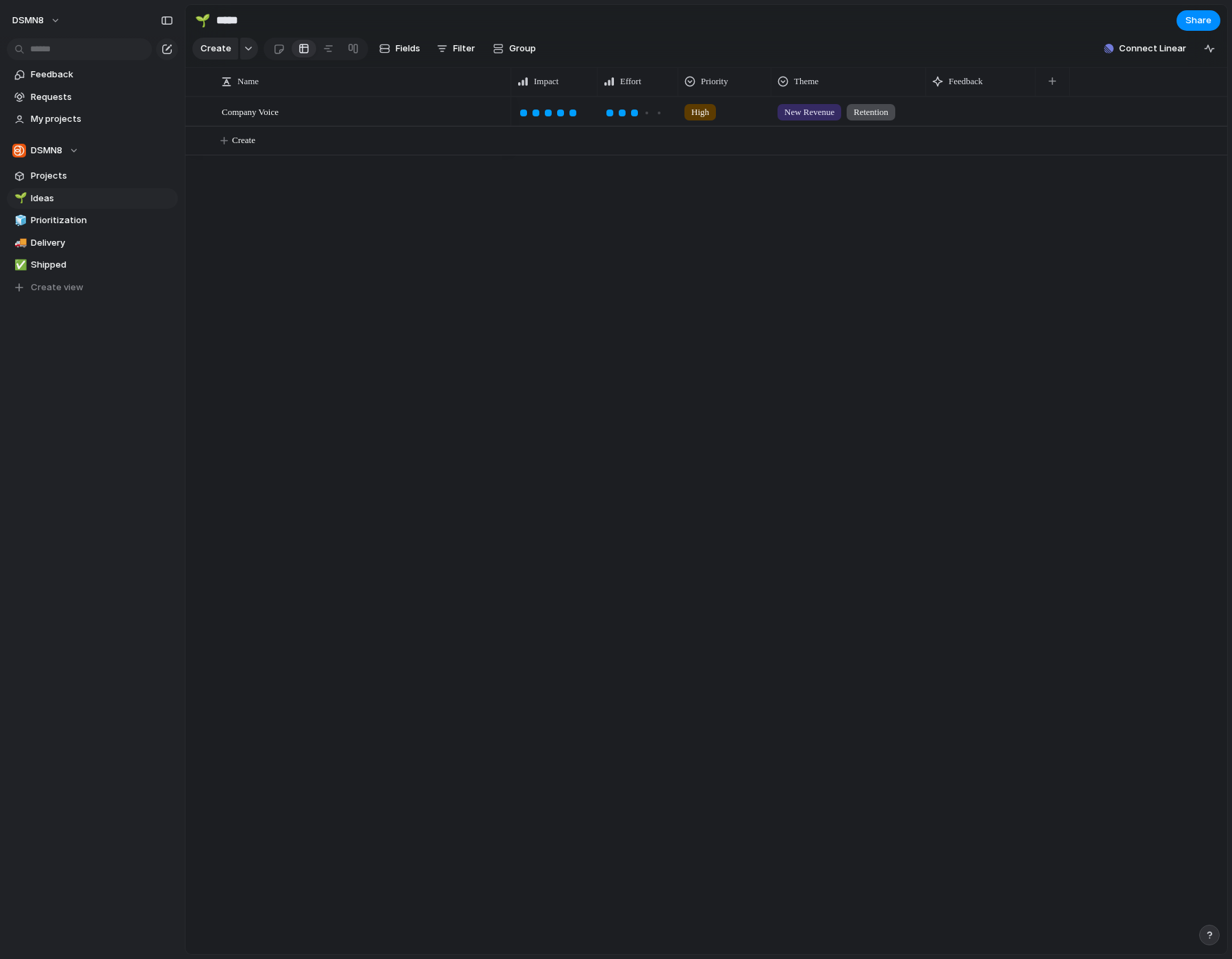
click at [969, 108] on div at bounding box center [980, 110] width 110 height 28
click at [955, 81] on span "Feedback" at bounding box center [965, 81] width 34 height 13
click at [876, 229] on div "Modify Hide Sort ascending Sort descending" at bounding box center [616, 480] width 1232 height 959
drag, startPoint x: 510, startPoint y: 86, endPoint x: 450, endPoint y: 86, distance: 60.0
click at [499, 86] on div at bounding box center [502, 81] width 7 height 29
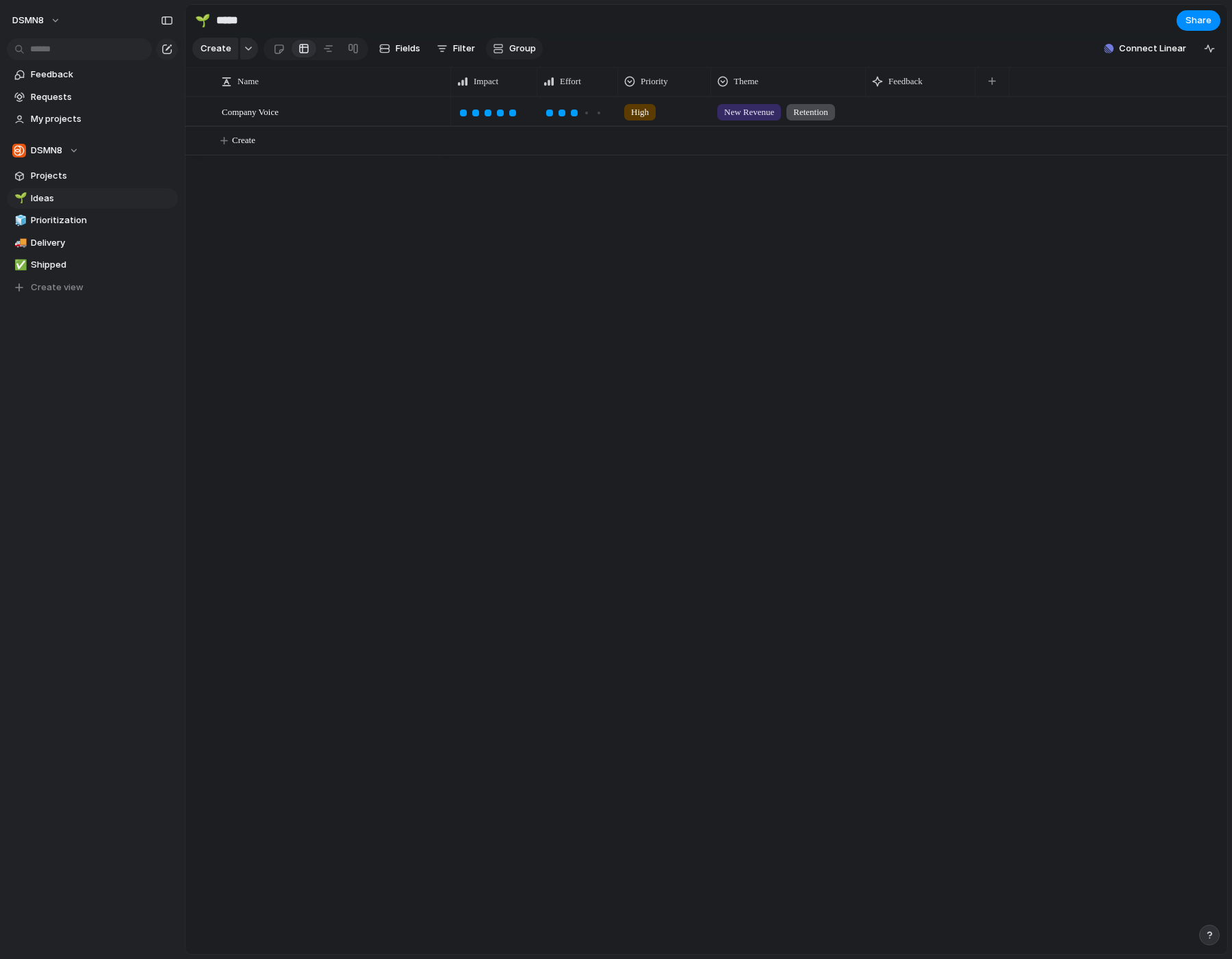
click at [509, 47] on span "Group" at bounding box center [522, 48] width 27 height 13
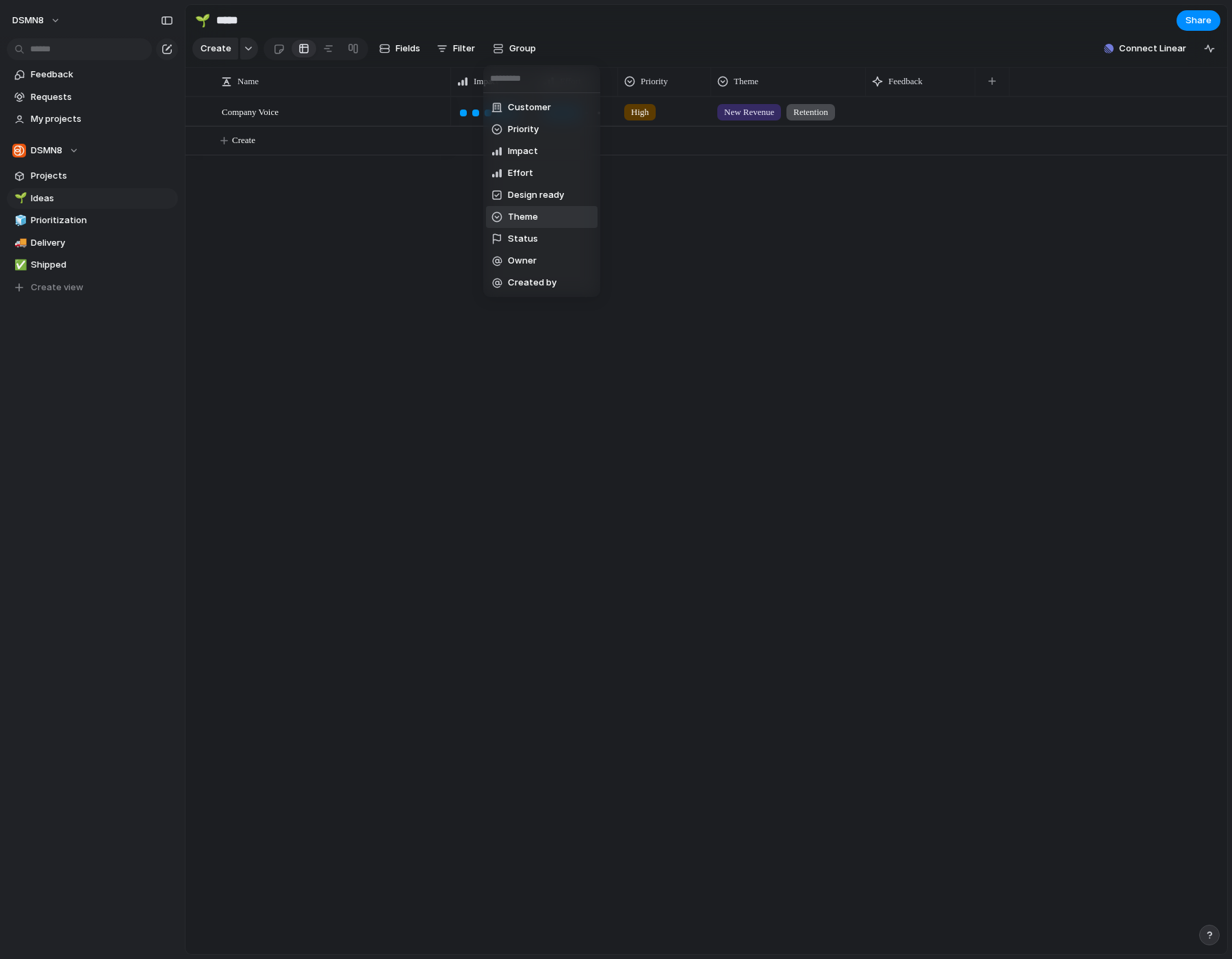
click at [548, 213] on li "Theme" at bounding box center [541, 217] width 112 height 22
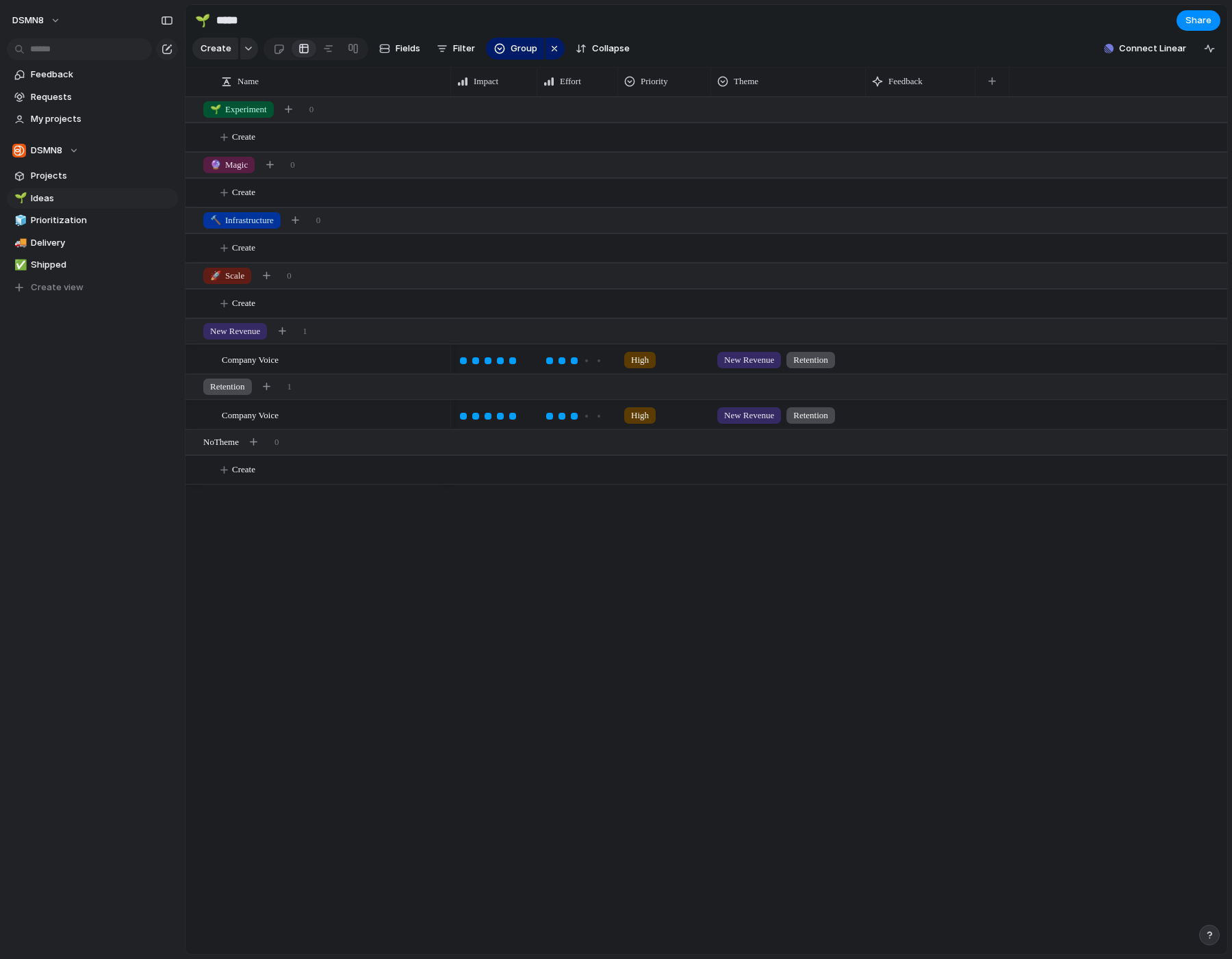
click at [518, 614] on div "High New Revenue Retention High New Revenue Retention" at bounding box center [839, 526] width 776 height 857
click at [526, 52] on span "Group" at bounding box center [524, 48] width 27 height 13
click at [526, 52] on div "Customer Priority Impact Effort Design ready Theme Status Owner Created by" at bounding box center [616, 480] width 1232 height 959
click at [325, 52] on div at bounding box center [329, 48] width 11 height 22
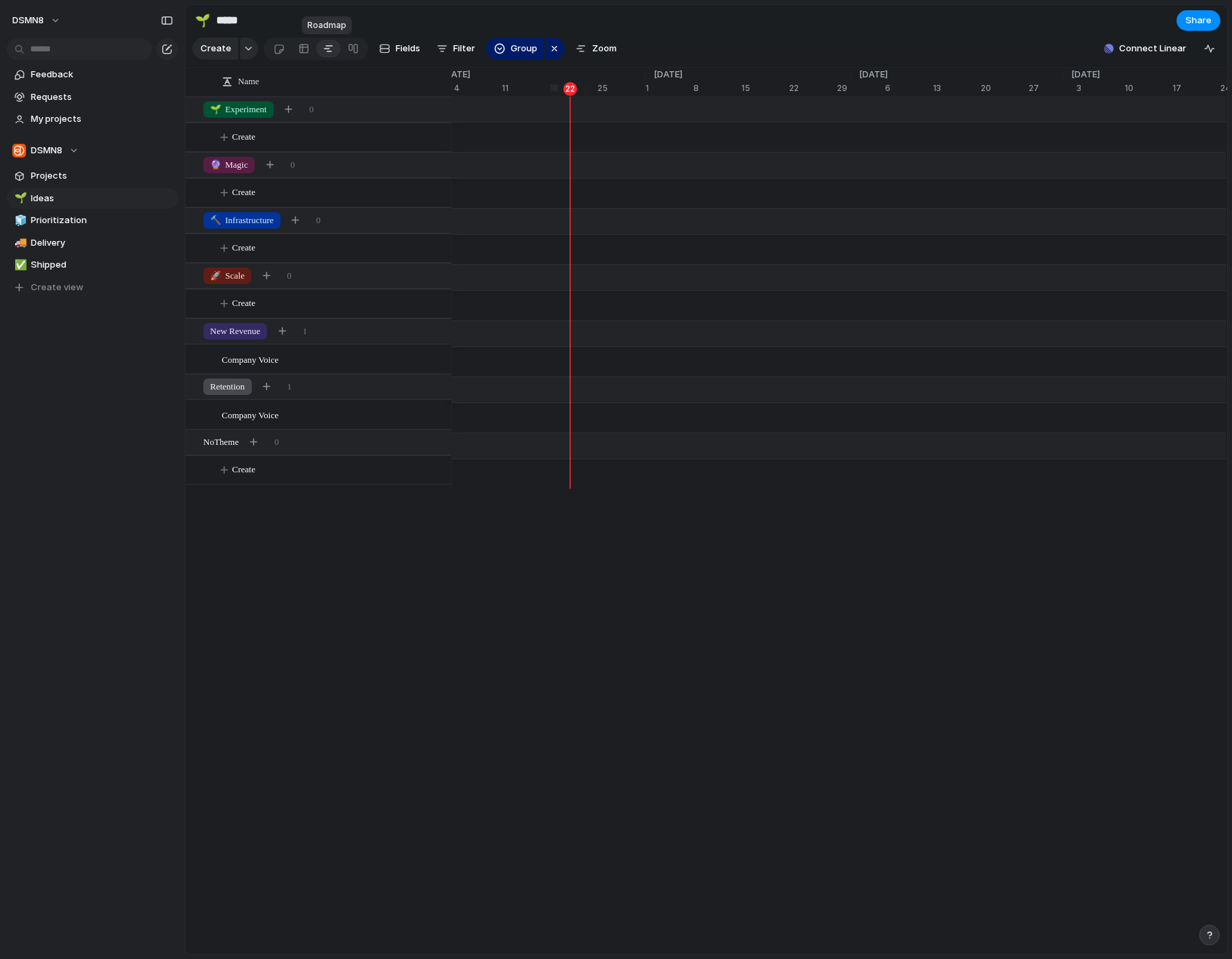
scroll to position [0, 7518]
click at [348, 52] on div at bounding box center [353, 48] width 11 height 22
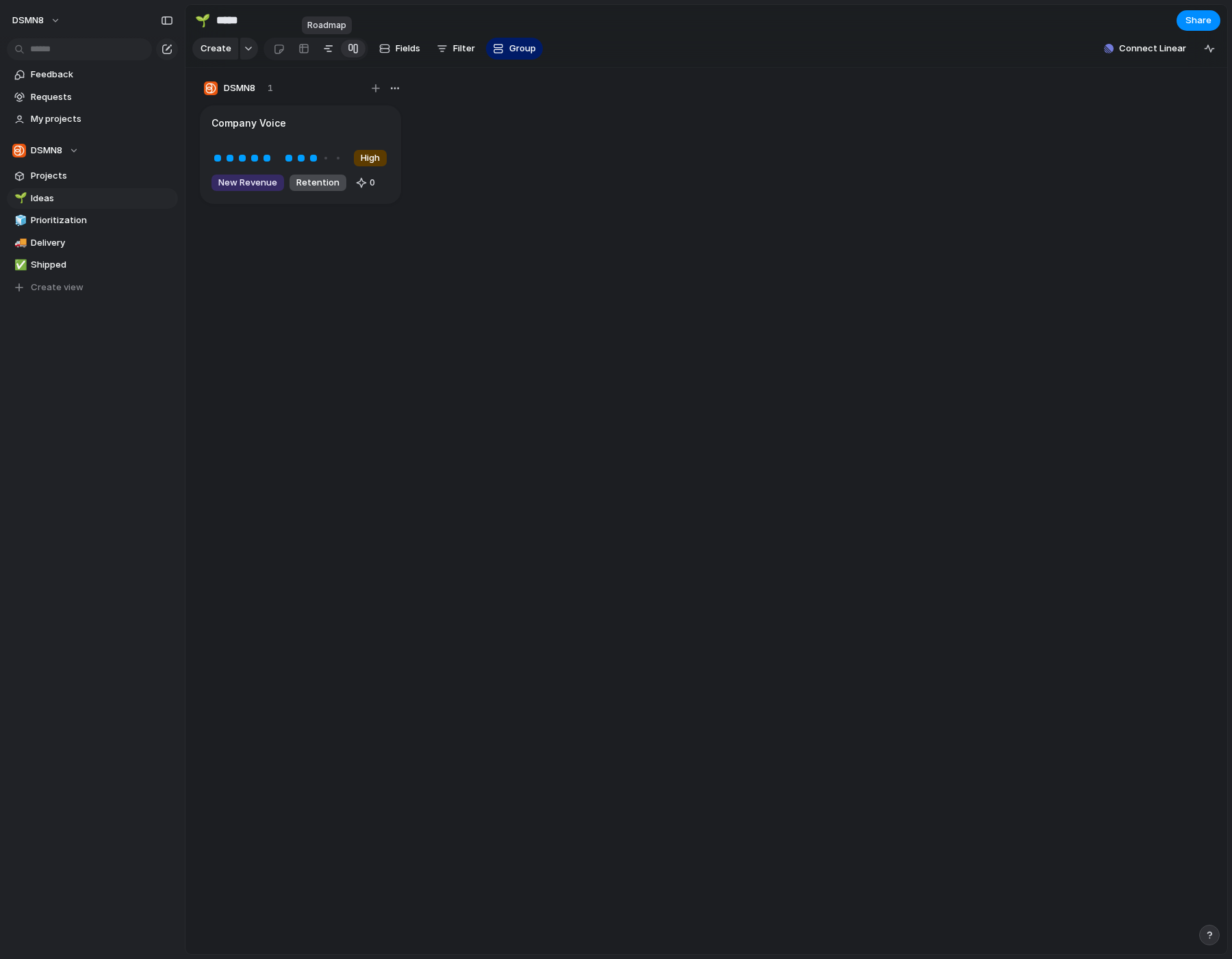
click at [330, 51] on div at bounding box center [329, 48] width 11 height 22
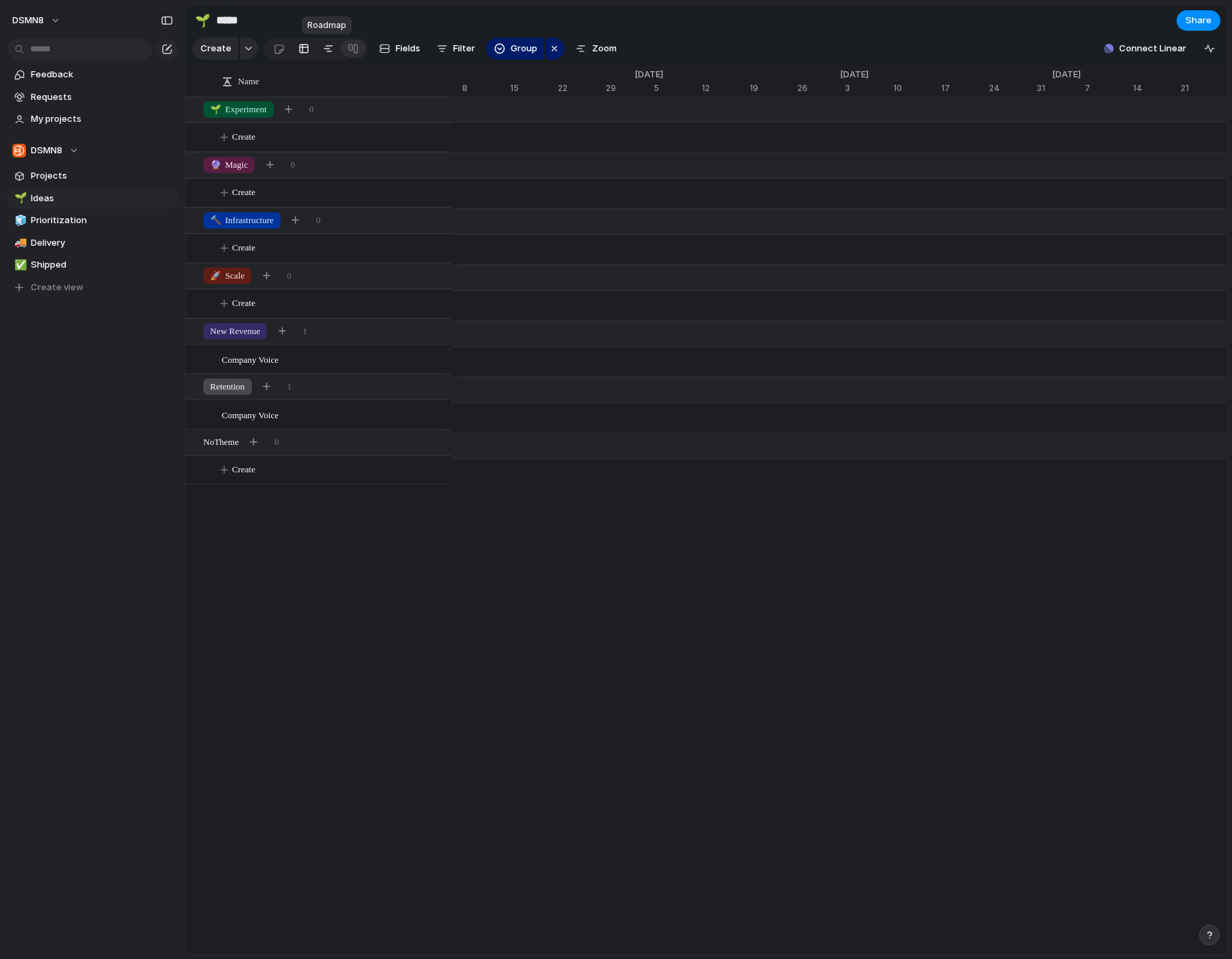
scroll to position [0, 37]
click at [301, 52] on div at bounding box center [304, 48] width 11 height 22
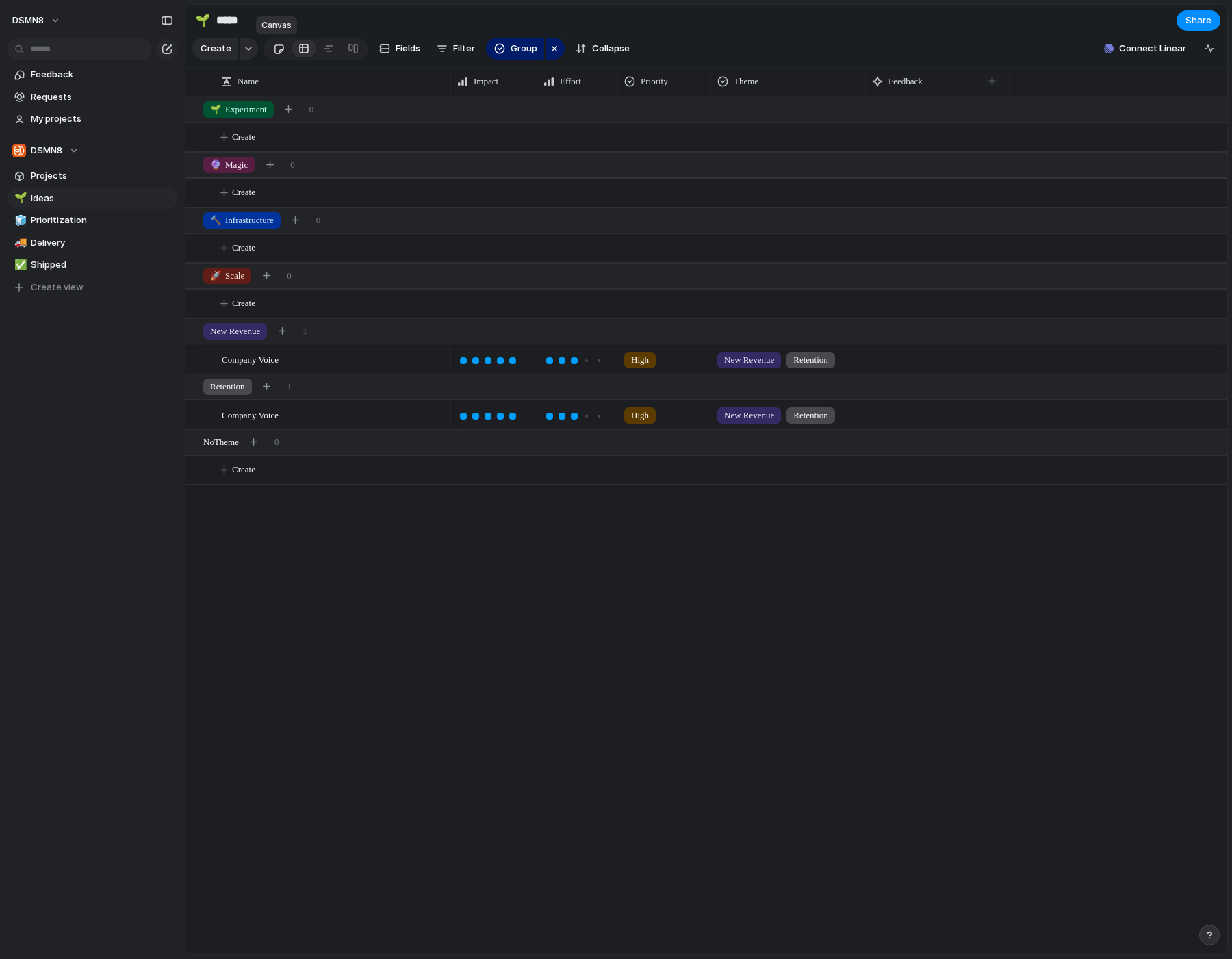
click at [273, 52] on div at bounding box center [279, 48] width 12 height 22
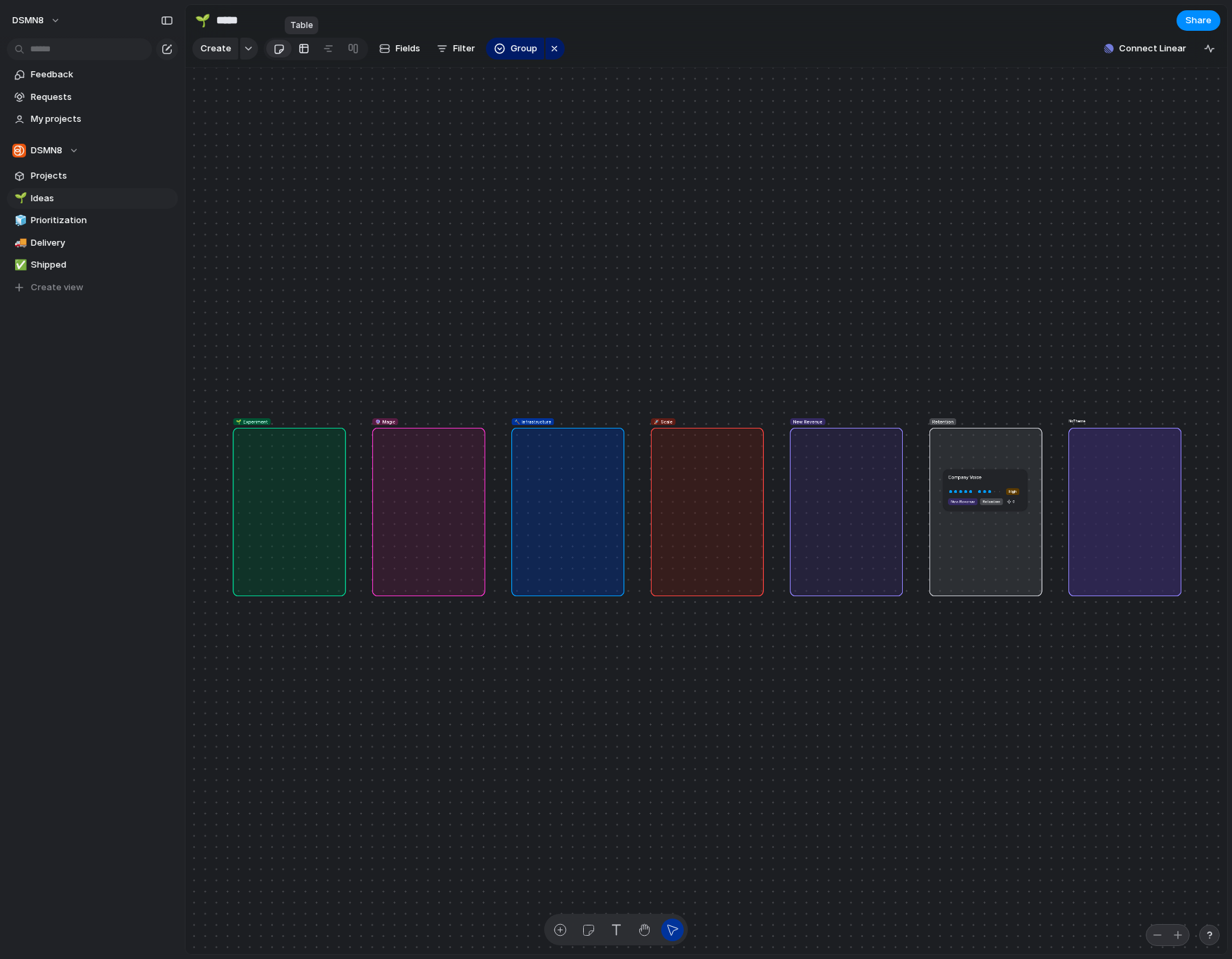
click at [299, 47] on div at bounding box center [304, 48] width 11 height 22
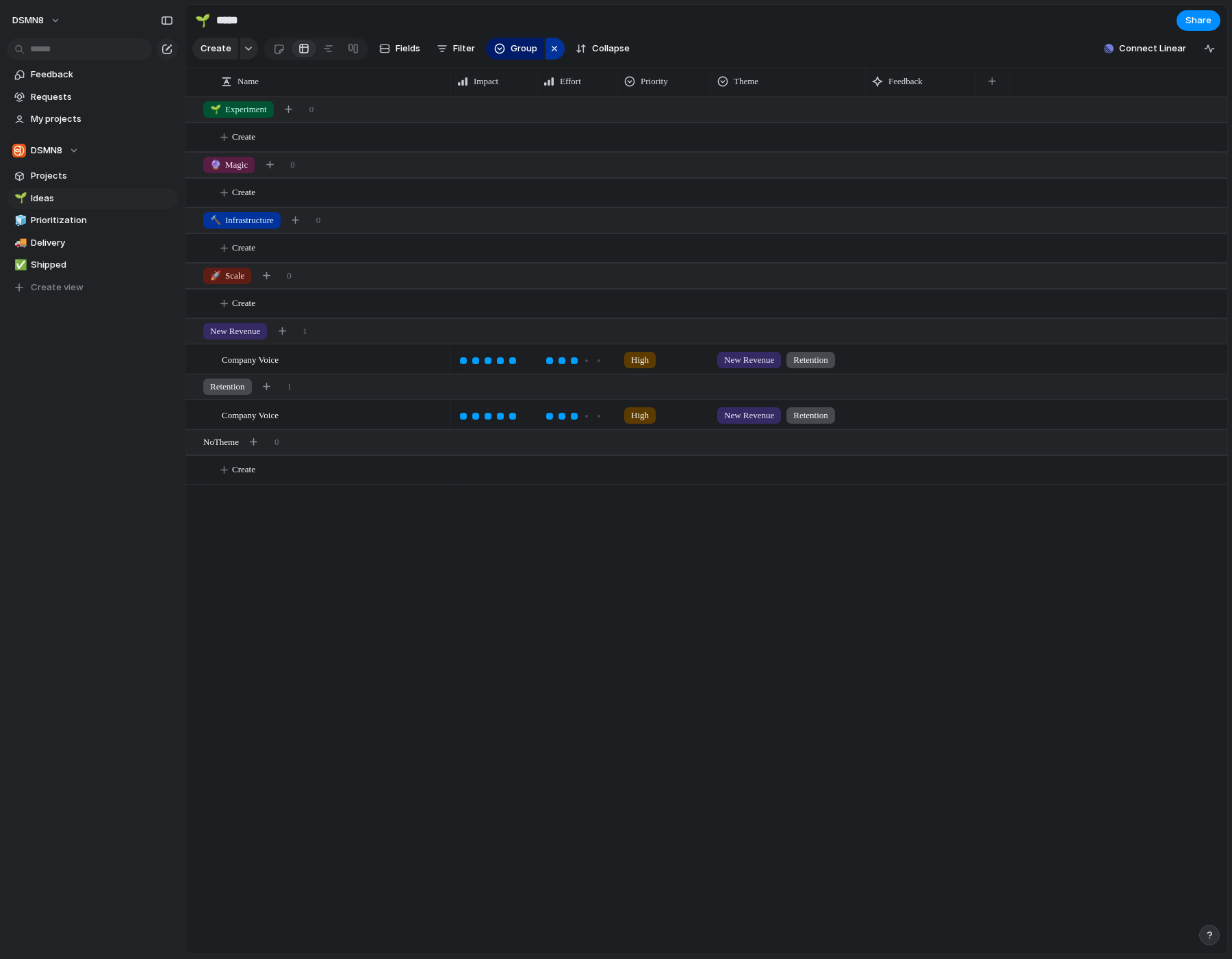
click at [550, 48] on div "button" at bounding box center [554, 48] width 11 height 17
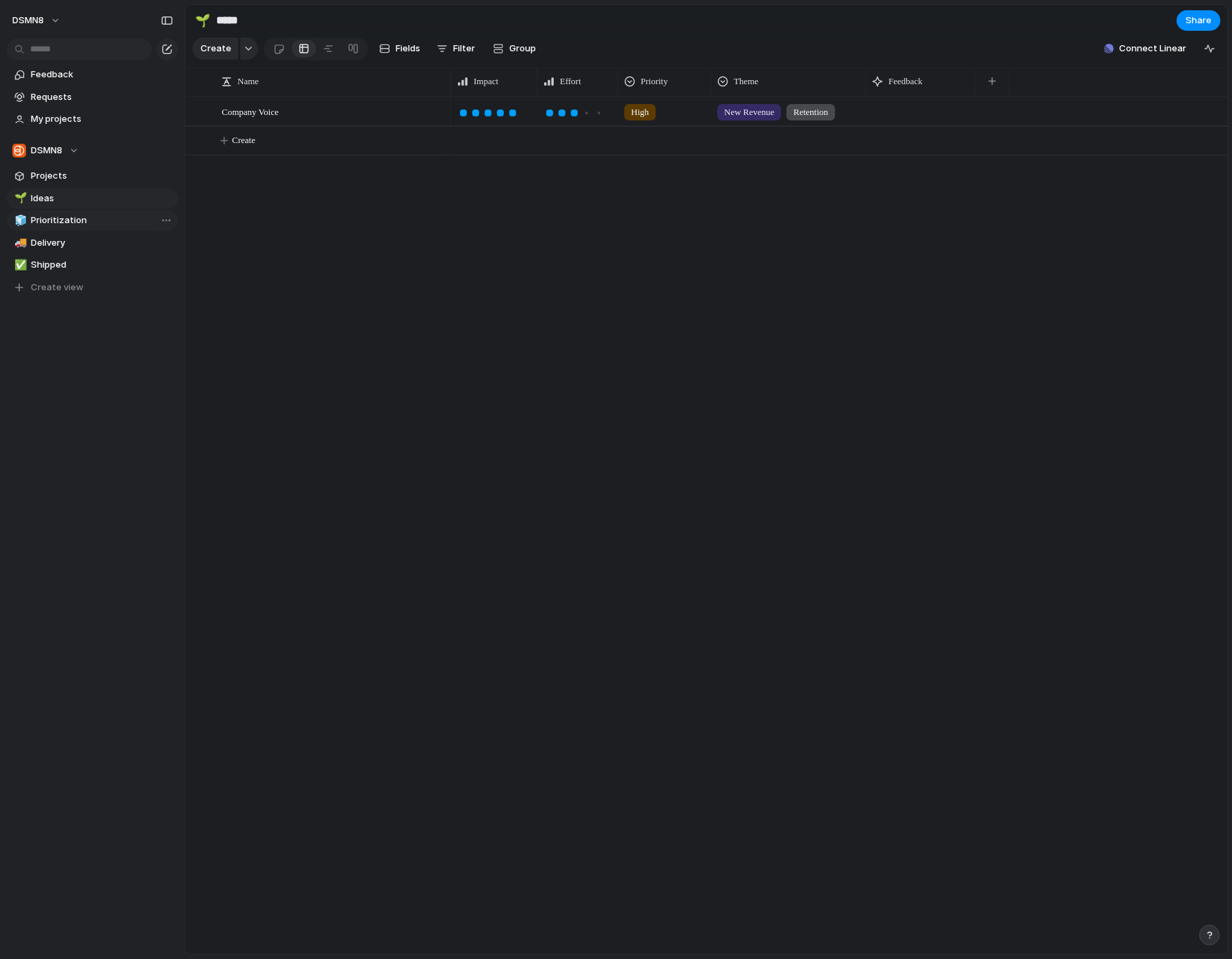
click at [71, 225] on span "Prioritization" at bounding box center [102, 220] width 142 height 13
click at [79, 243] on span "Delivery" at bounding box center [102, 242] width 142 height 13
click at [75, 260] on span "Shipped" at bounding box center [102, 264] width 142 height 13
type input "*******"
click at [55, 112] on span "My projects" at bounding box center [102, 118] width 142 height 13
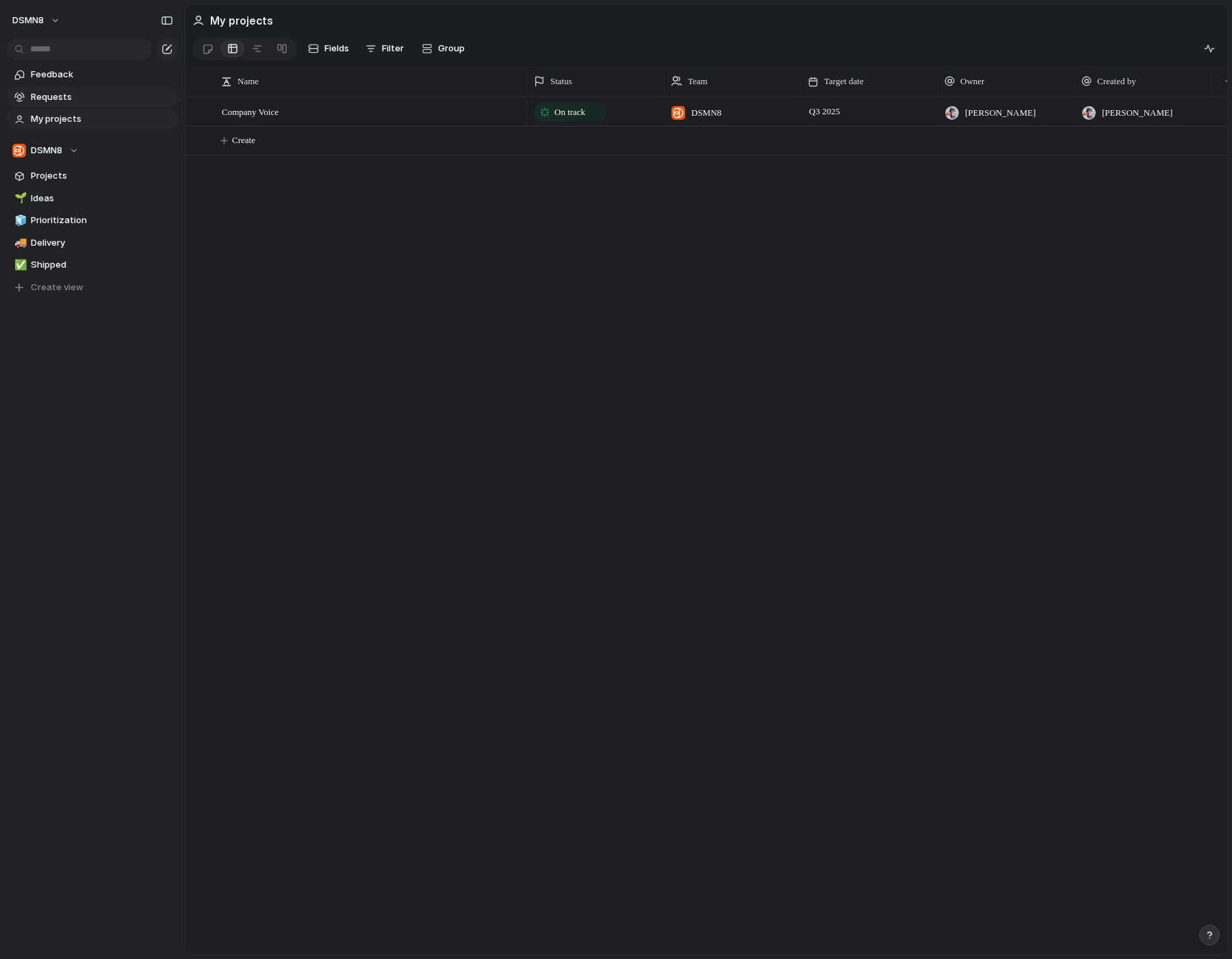
click at [60, 98] on span "Requests" at bounding box center [102, 97] width 142 height 13
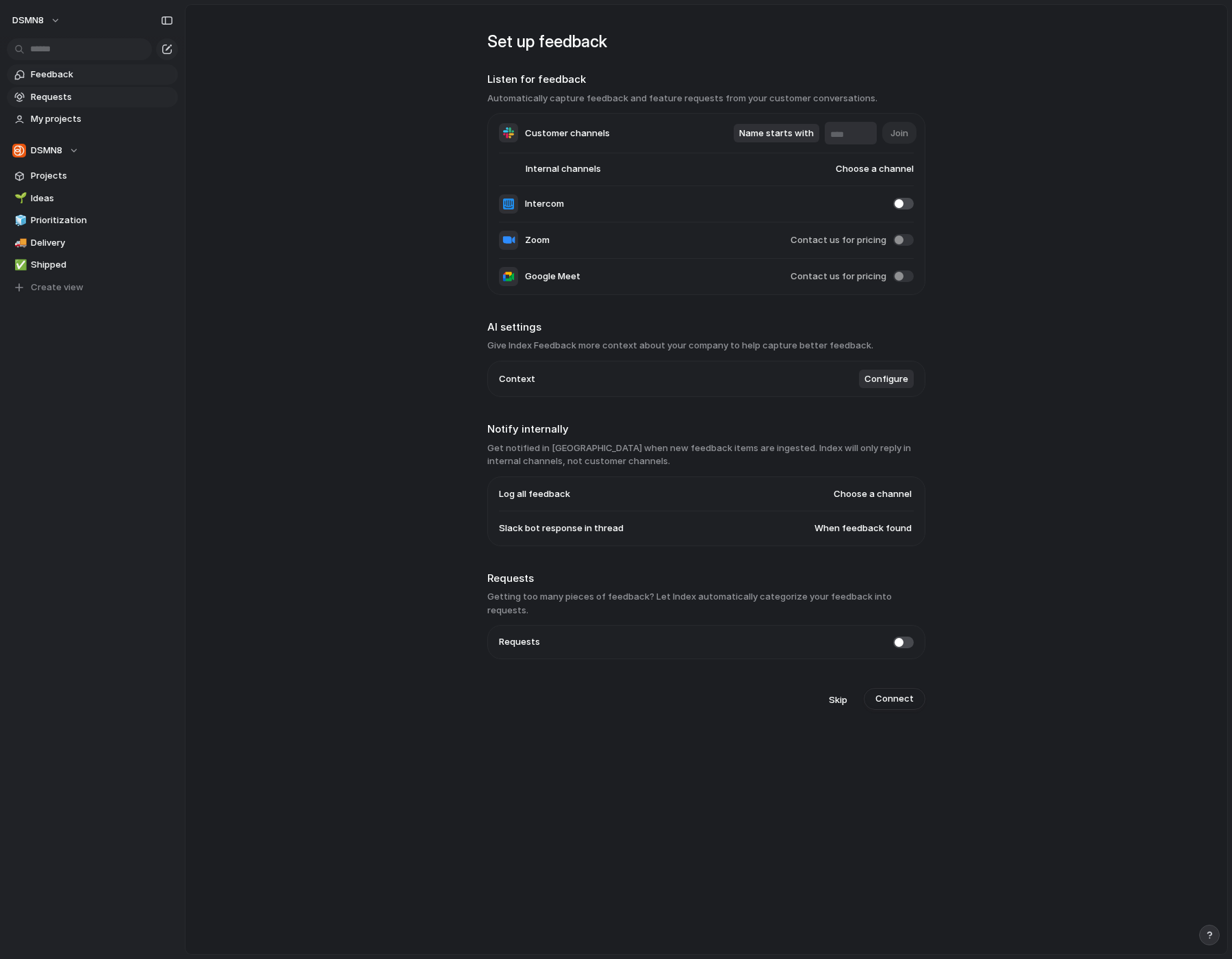
click at [59, 74] on span "Feedback" at bounding box center [102, 74] width 142 height 13
click at [64, 93] on span "Requests" at bounding box center [102, 97] width 142 height 13
click at [171, 53] on div "button" at bounding box center [167, 49] width 11 height 11
click at [82, 171] on span "Projects" at bounding box center [102, 175] width 142 height 13
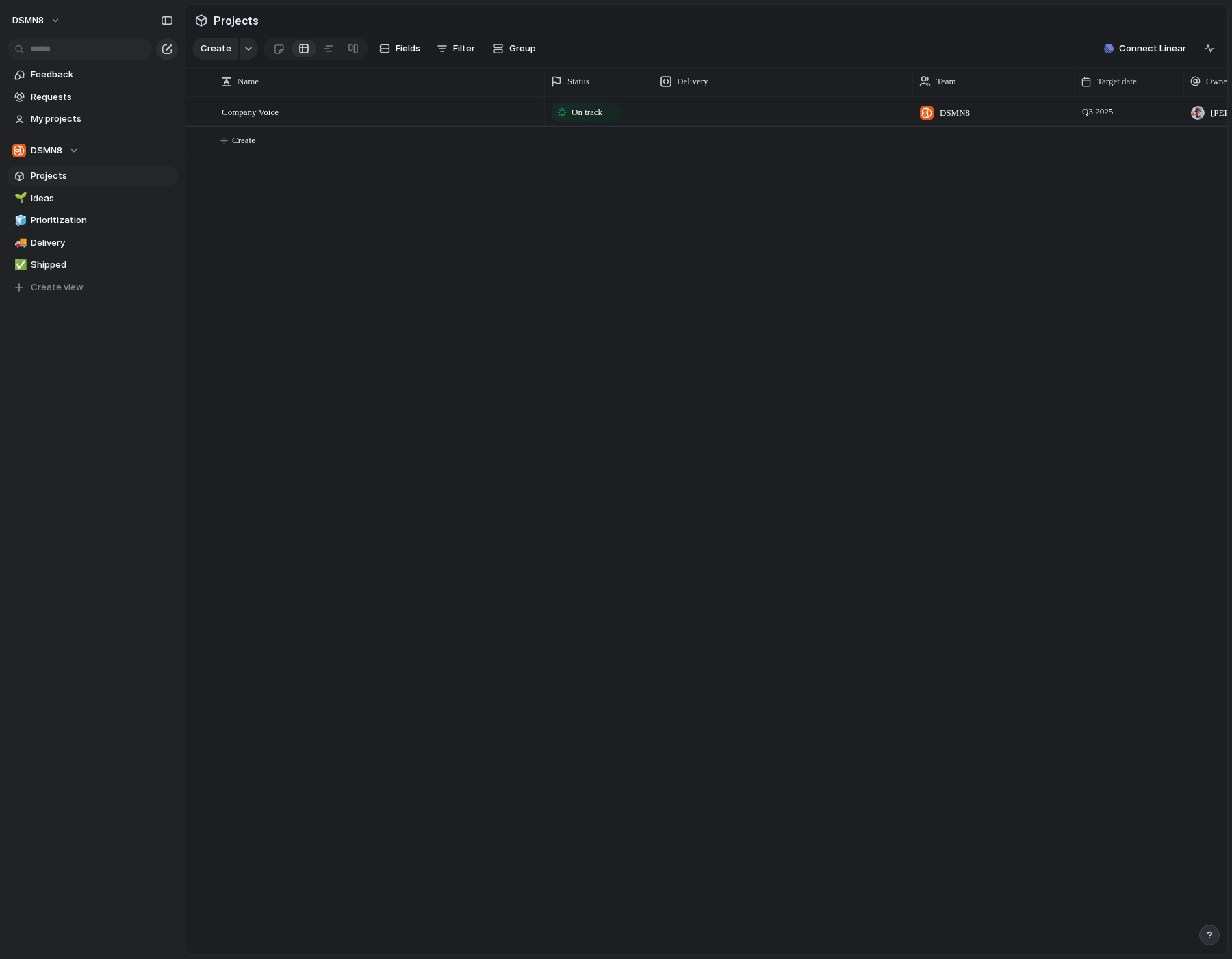
click at [170, 51] on div "button" at bounding box center [167, 49] width 11 height 11
click at [156, 26] on div at bounding box center [167, 21] width 22 height 22
click at [157, 25] on button "button" at bounding box center [167, 21] width 22 height 22
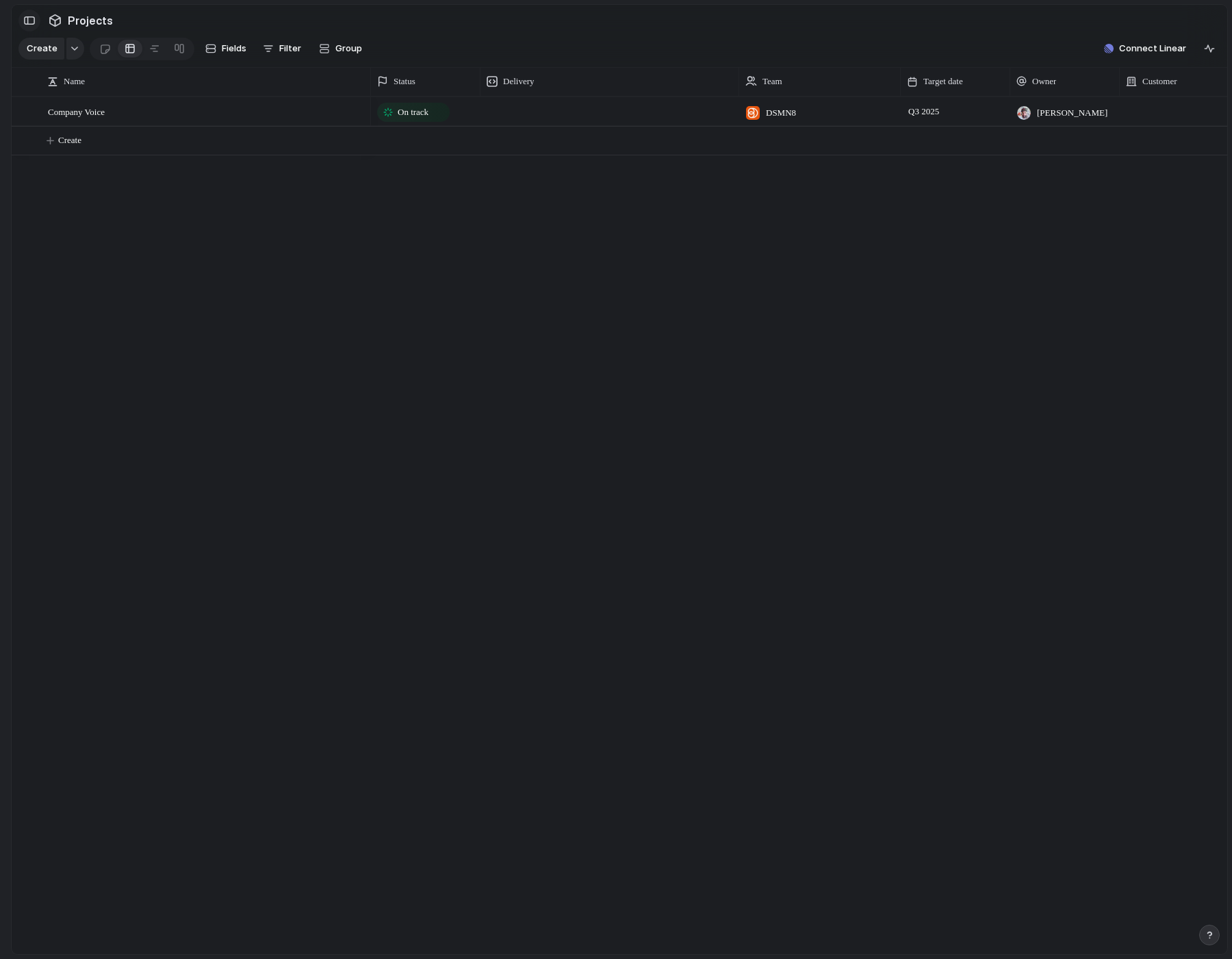
click at [33, 22] on div "button" at bounding box center [29, 21] width 13 height 10
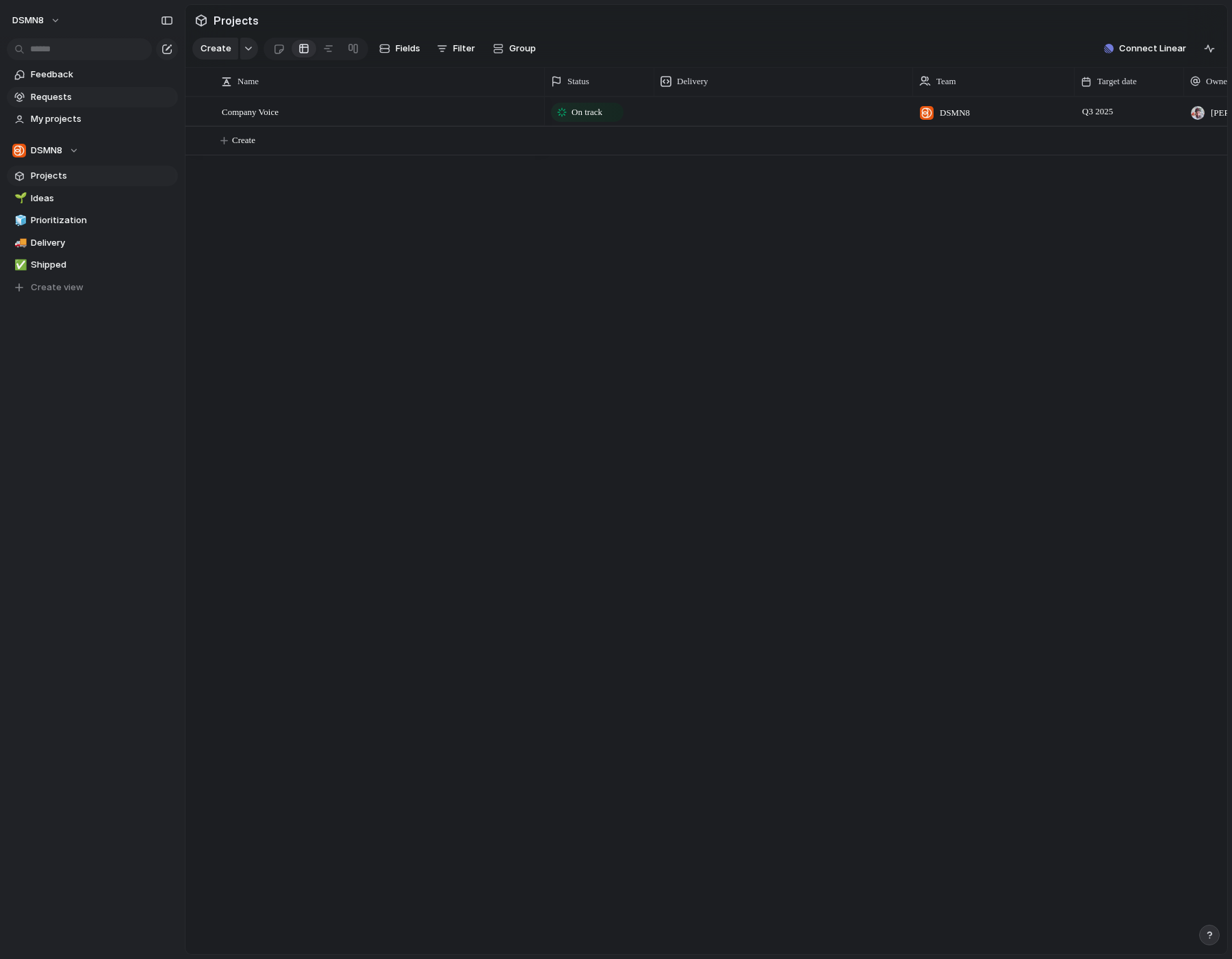
click at [137, 92] on span "Requests" at bounding box center [102, 97] width 142 height 13
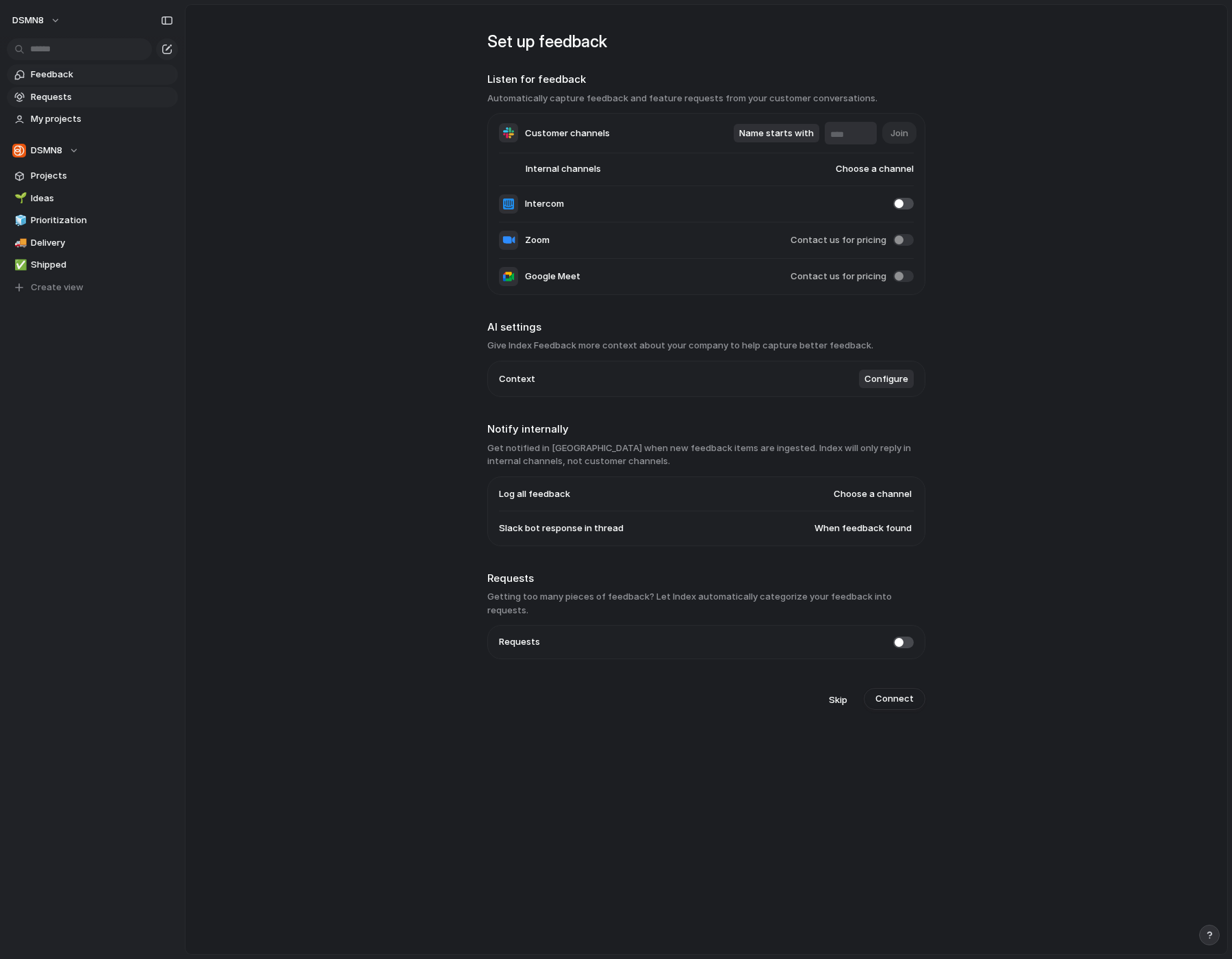
click at [137, 78] on span "Feedback" at bounding box center [102, 74] width 142 height 13
click at [121, 77] on span "Feedback" at bounding box center [102, 74] width 142 height 13
click at [167, 49] on div "button" at bounding box center [167, 49] width 11 height 11
click at [99, 96] on span "Requests" at bounding box center [102, 97] width 142 height 13
click at [171, 48] on div "button" at bounding box center [167, 49] width 11 height 11
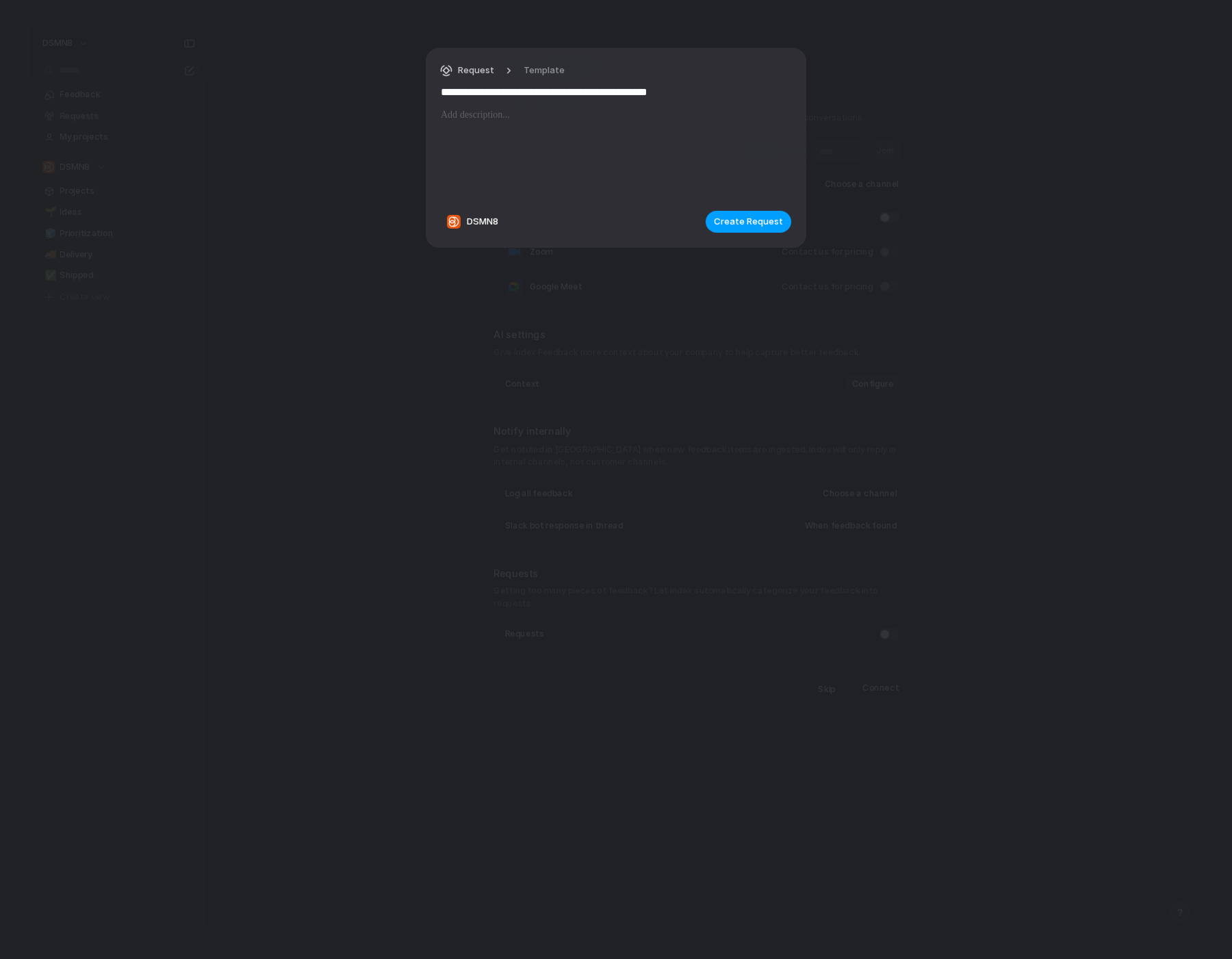
type input "**********"
click at [768, 218] on span "Create Request" at bounding box center [748, 221] width 69 height 13
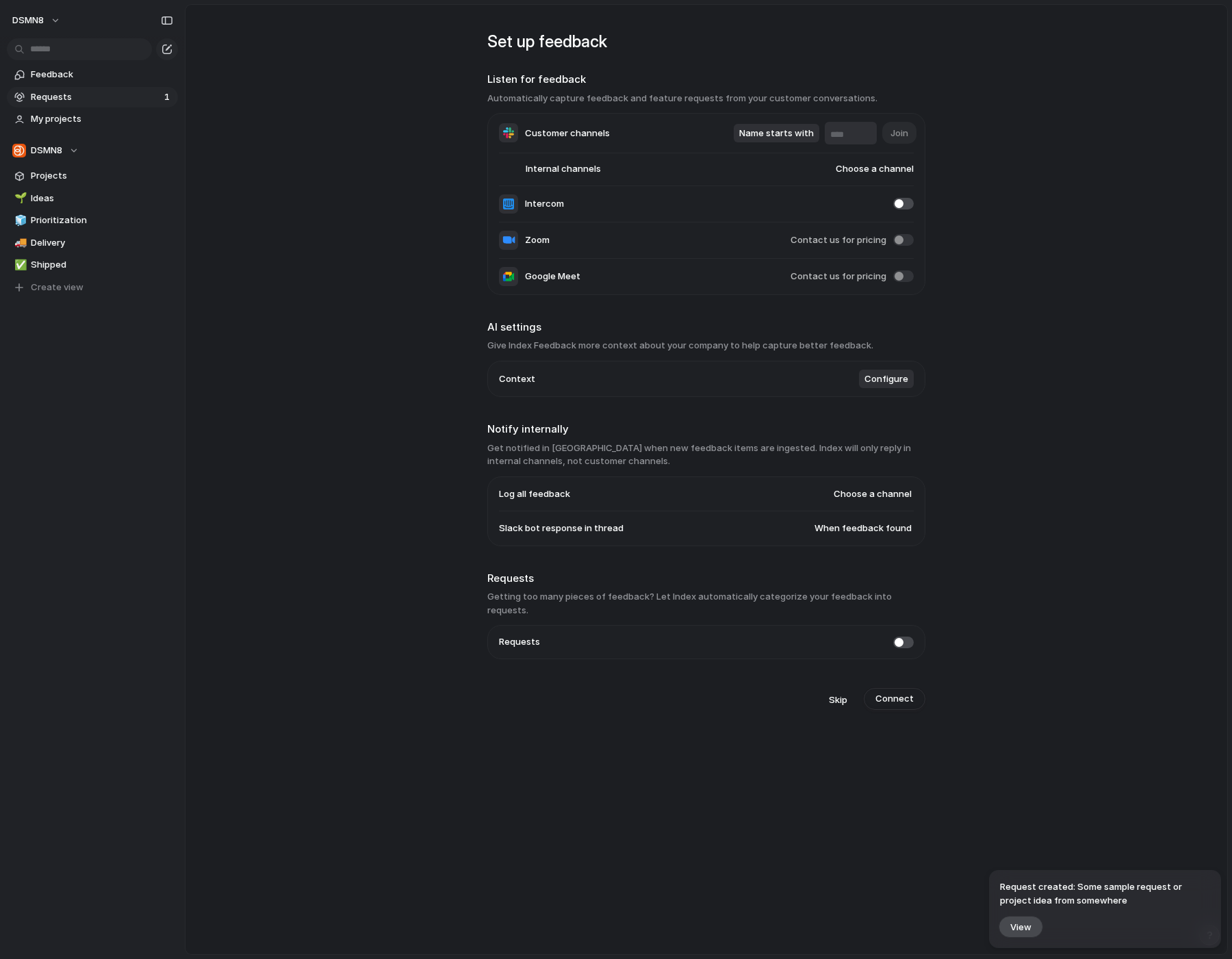
click at [112, 97] on span "Requests" at bounding box center [95, 97] width 129 height 13
click at [1020, 923] on span "View" at bounding box center [1020, 926] width 21 height 12
click at [238, 175] on main "**********" at bounding box center [706, 479] width 1043 height 950
click at [90, 112] on link "My projects" at bounding box center [93, 119] width 171 height 21
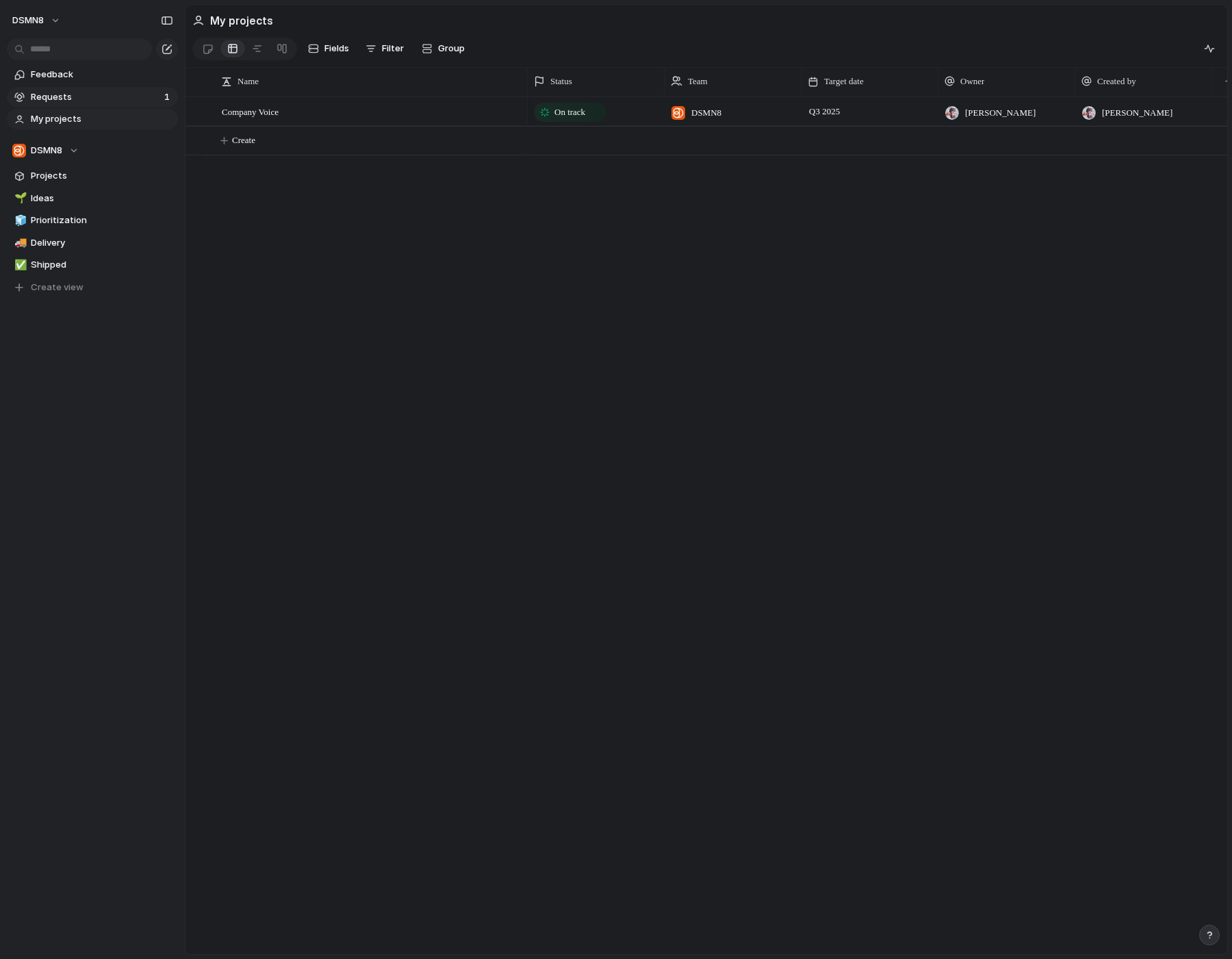
click at [90, 97] on span "Requests" at bounding box center [95, 97] width 129 height 13
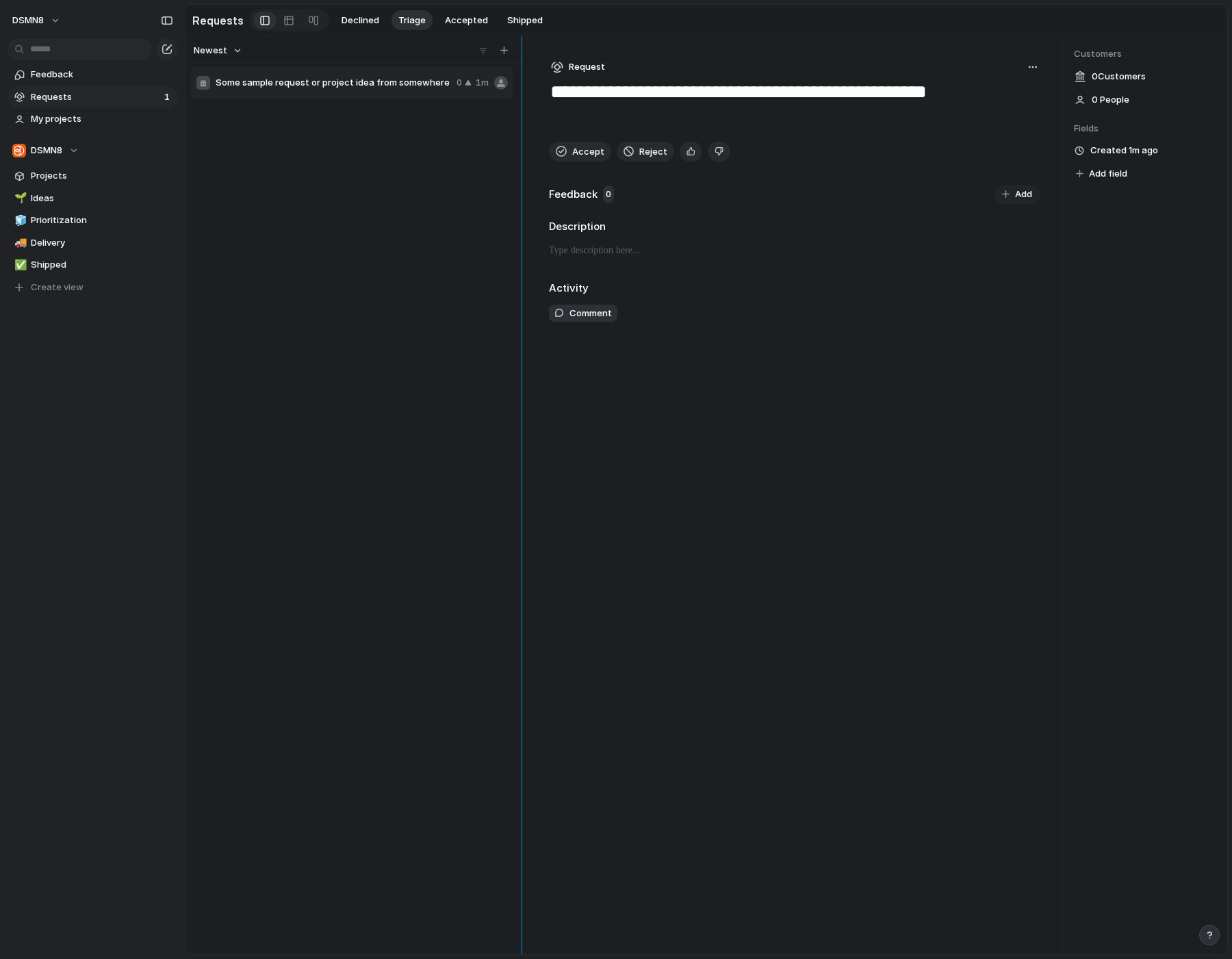
drag, startPoint x: 463, startPoint y: 171, endPoint x: 522, endPoint y: 173, distance: 59.0
click at [522, 173] on div at bounding box center [522, 495] width 11 height 918
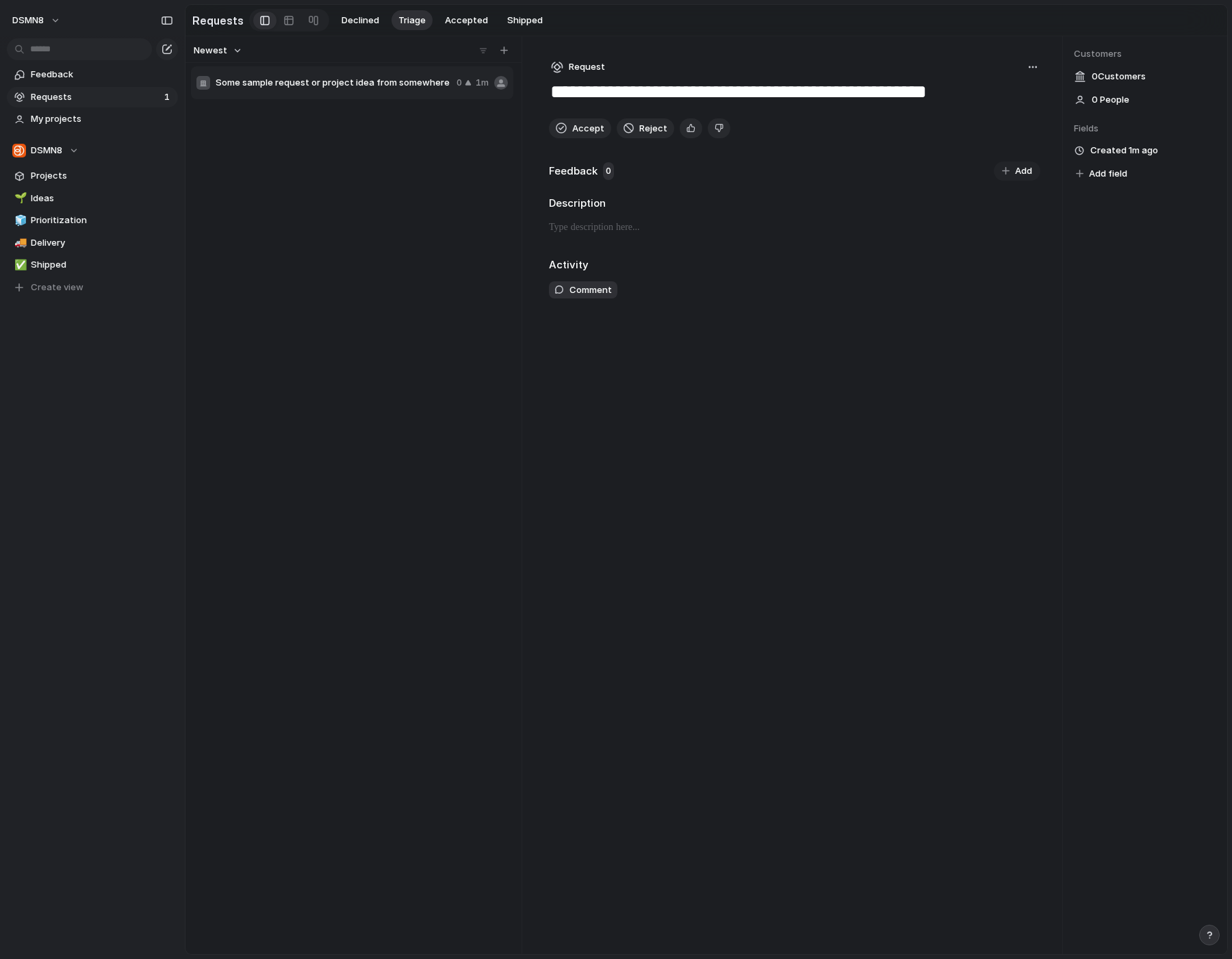
click at [307, 84] on span "Some sample request or project idea from somewhere" at bounding box center [333, 83] width 236 height 13
click at [468, 20] on span "Accepted" at bounding box center [466, 20] width 43 height 13
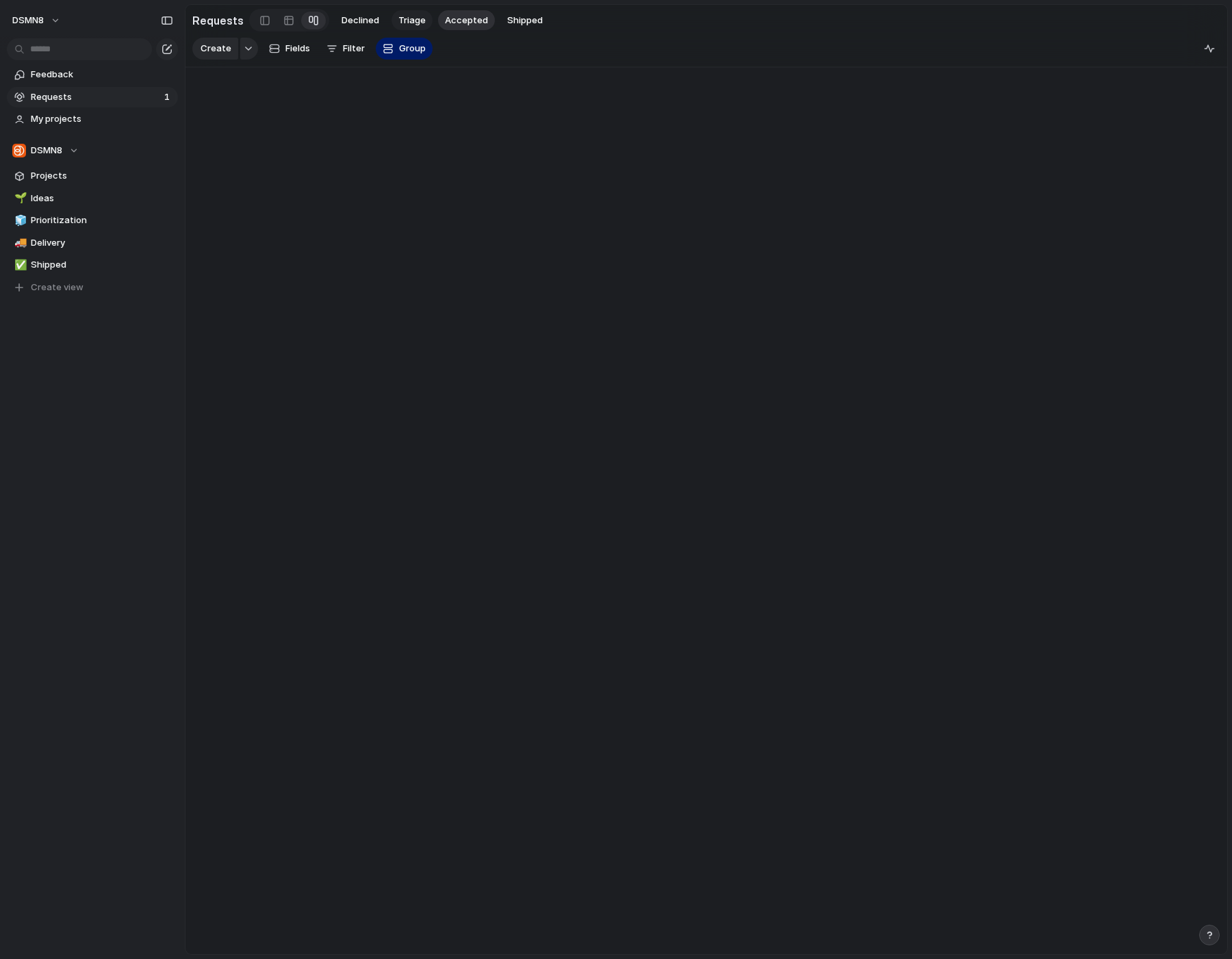
click at [410, 25] on span "Triage" at bounding box center [412, 20] width 27 height 13
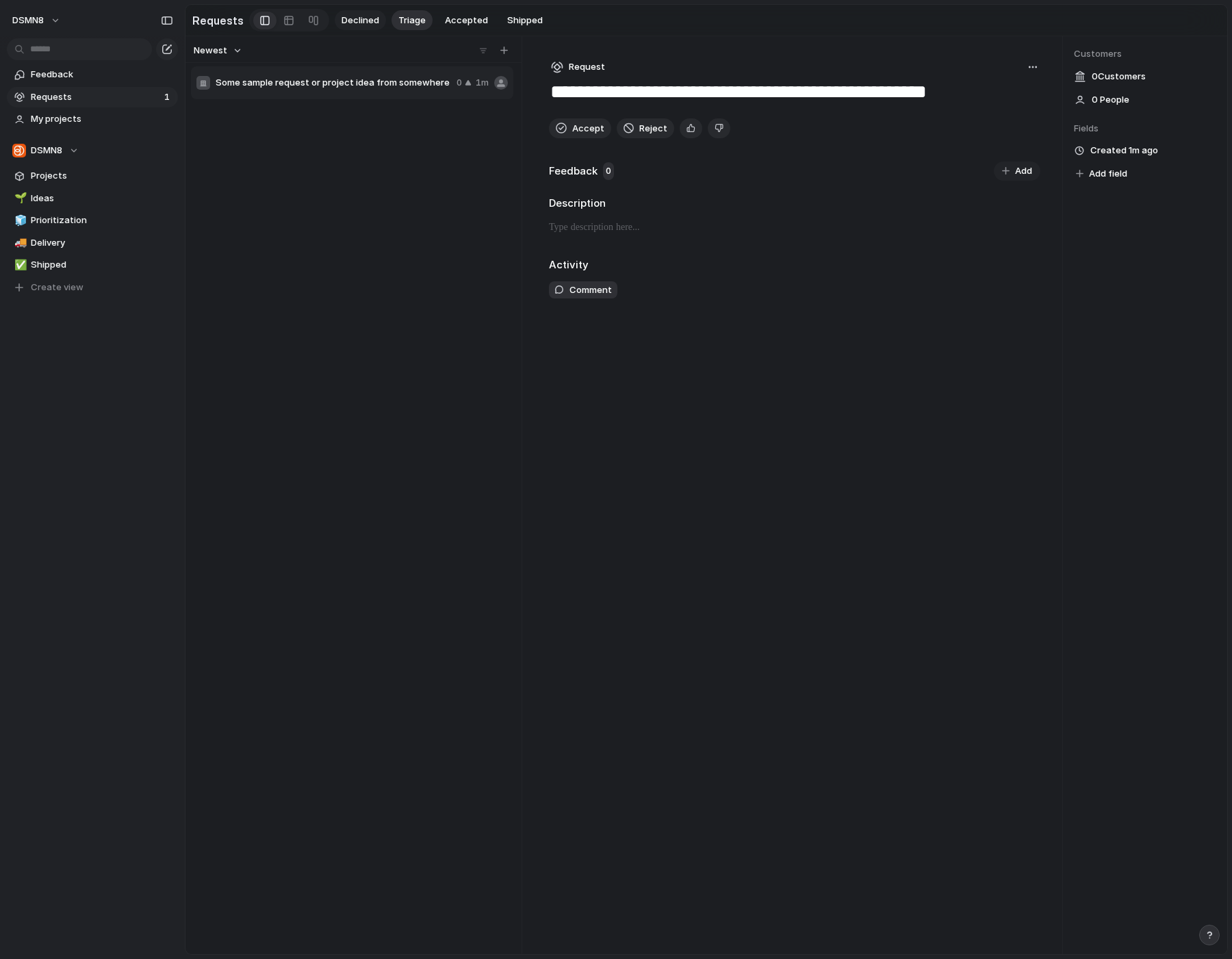
click at [364, 21] on span "Declined" at bounding box center [360, 20] width 37 height 13
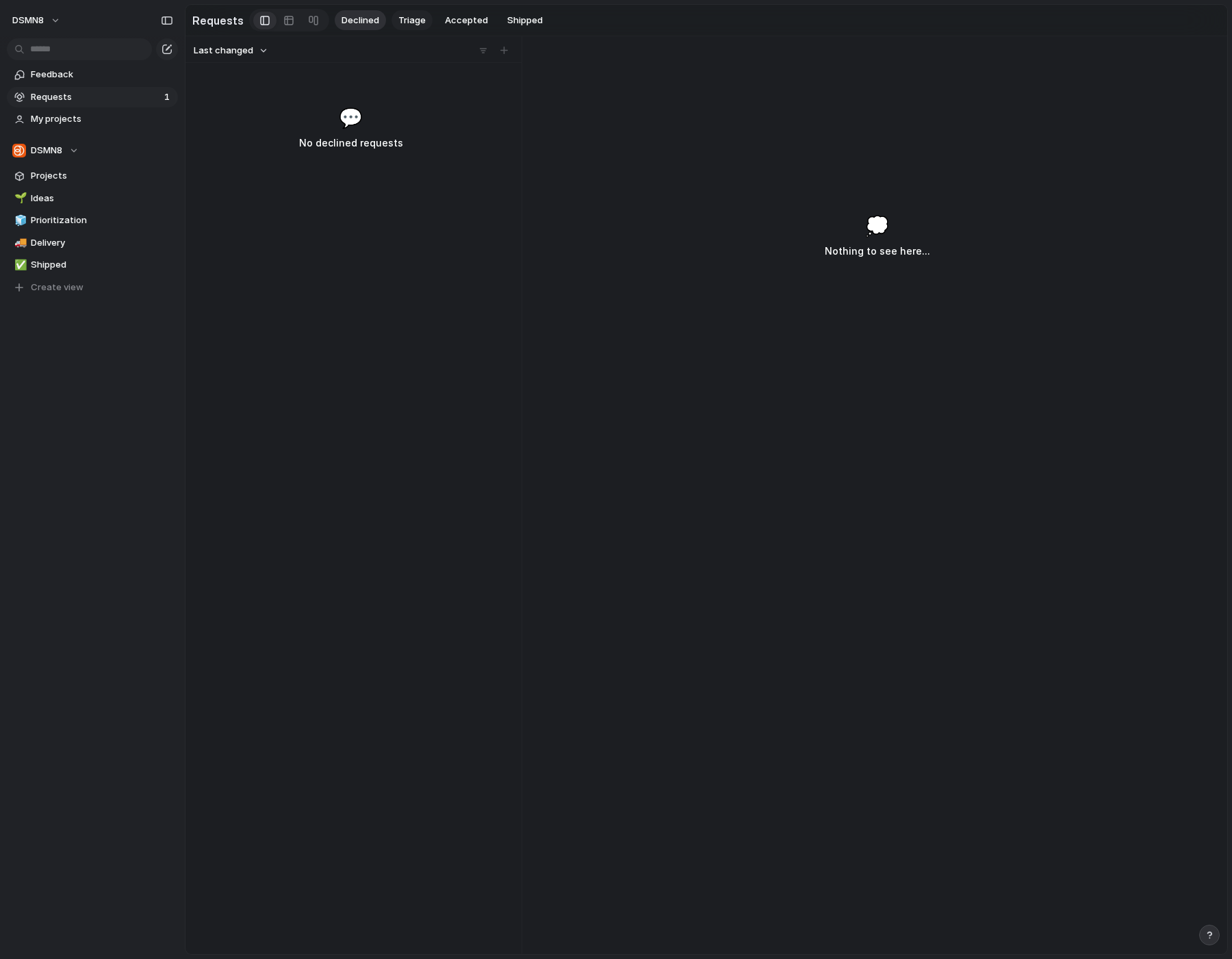
click at [414, 20] on span "Triage" at bounding box center [412, 20] width 27 height 13
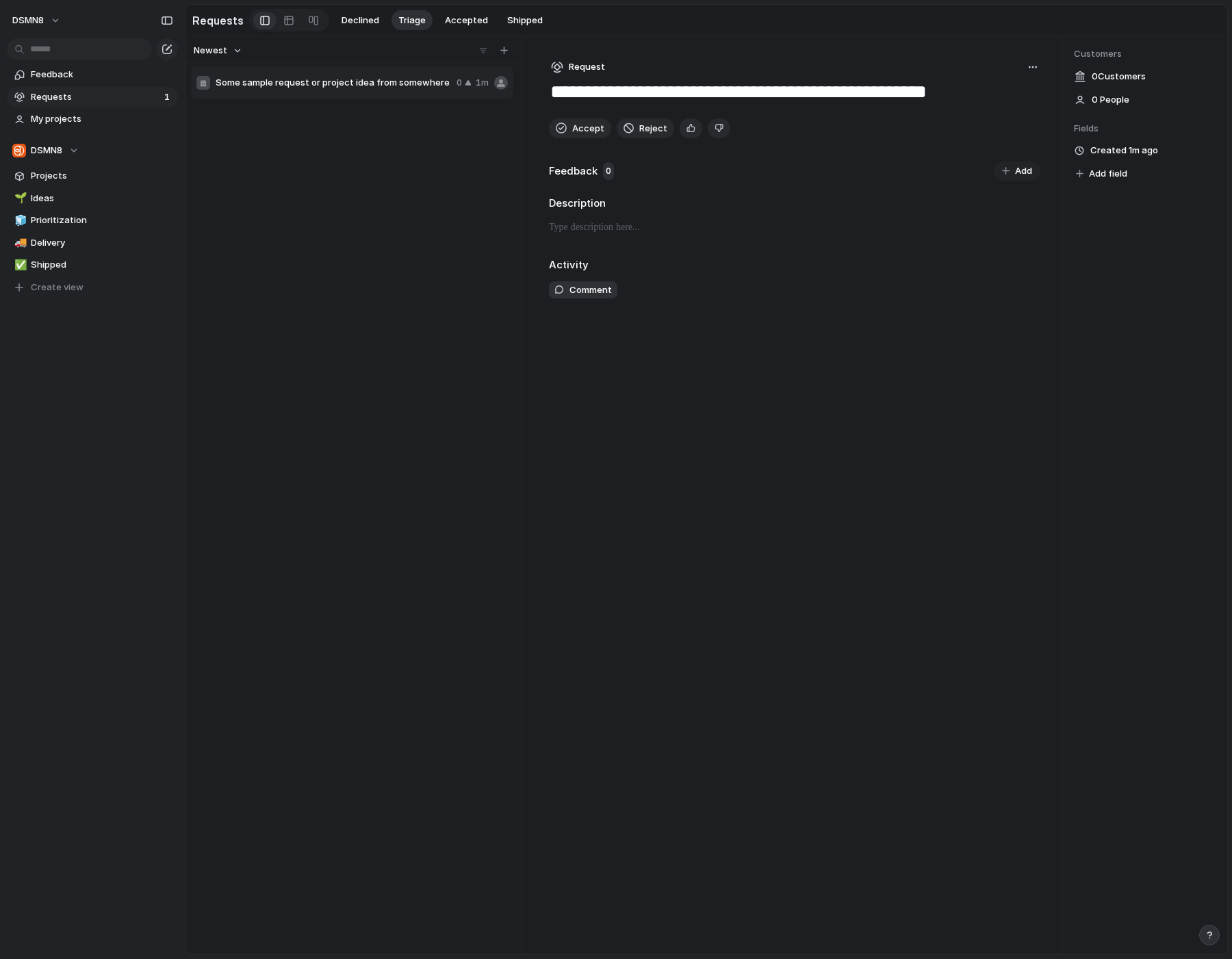
click at [345, 82] on span "Some sample request or project idea from somewhere" at bounding box center [333, 83] width 236 height 13
click at [593, 233] on p at bounding box center [794, 227] width 491 height 17
click at [592, 291] on span "Comment" at bounding box center [590, 290] width 42 height 13
click at [685, 456] on div "**********" at bounding box center [795, 495] width 535 height 918
click at [356, 428] on div "Some sample request or project idea from somewhere 0 1m" at bounding box center [353, 508] width 325 height 886
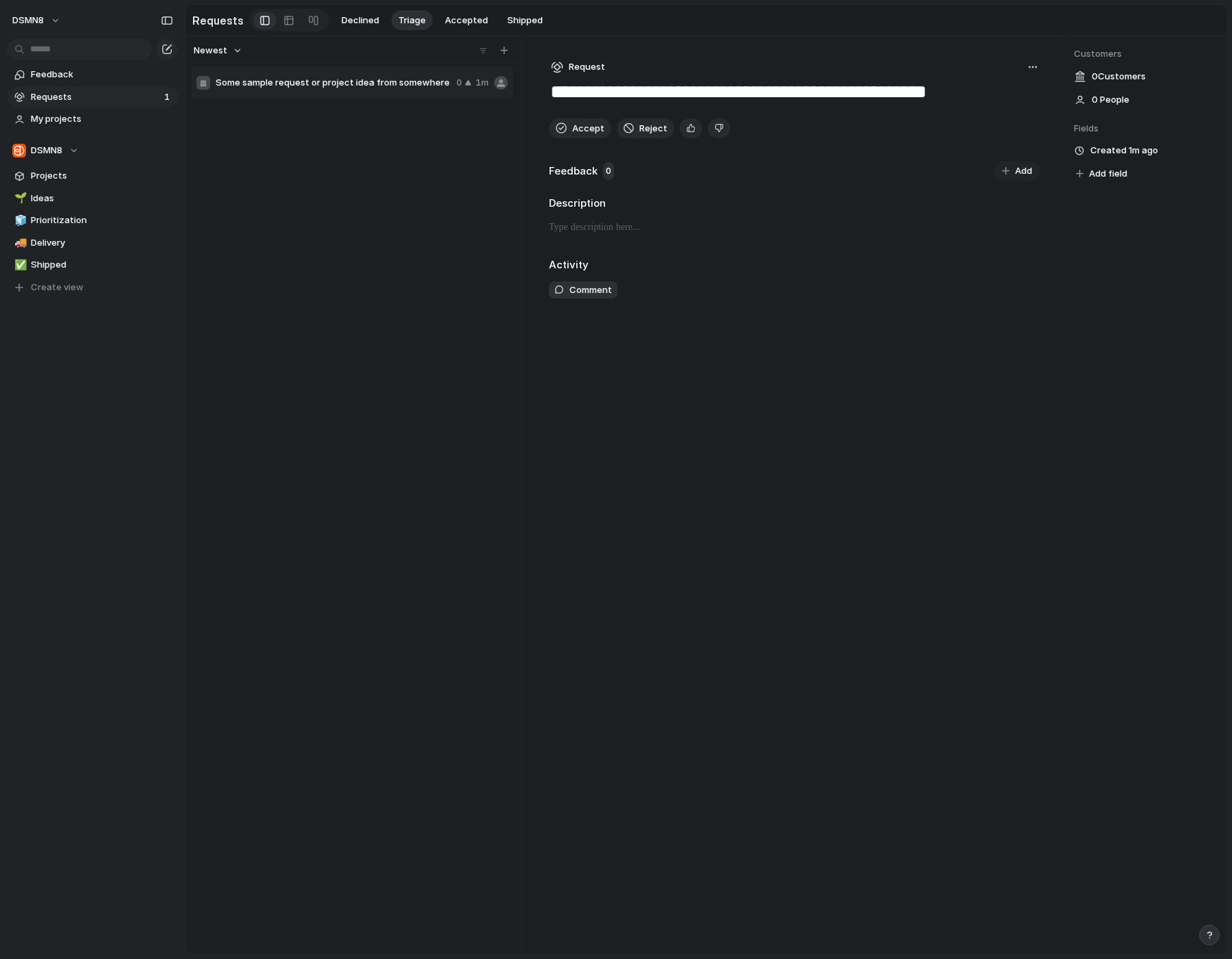
click at [1203, 930] on button "button" at bounding box center [1209, 935] width 21 height 21
click at [882, 346] on div "**********" at bounding box center [795, 495] width 535 height 918
click at [285, 94] on div "Some sample request or project idea from somewhere 0 1m" at bounding box center [352, 83] width 322 height 33
